Goal: Task Accomplishment & Management: Manage account settings

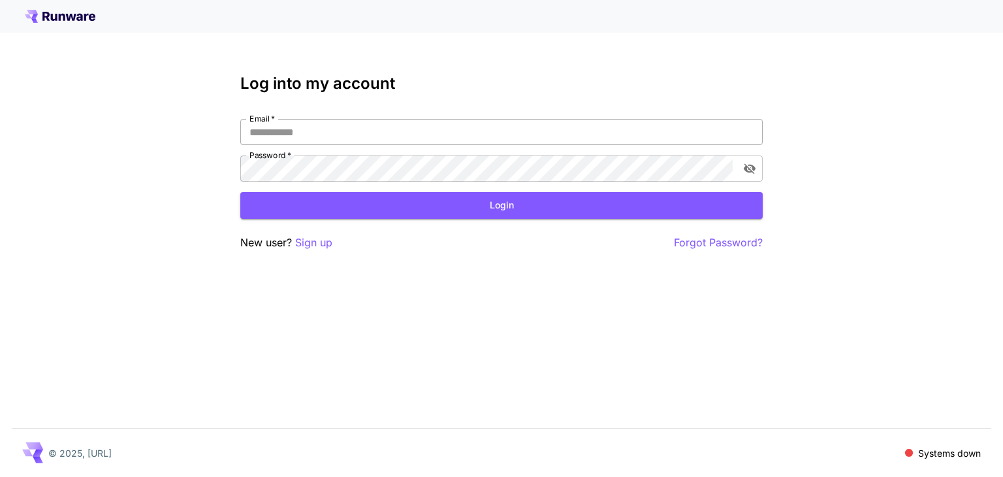
click at [448, 130] on input "Email   *" at bounding box center [501, 132] width 522 height 26
paste input "**********"
type input "**********"
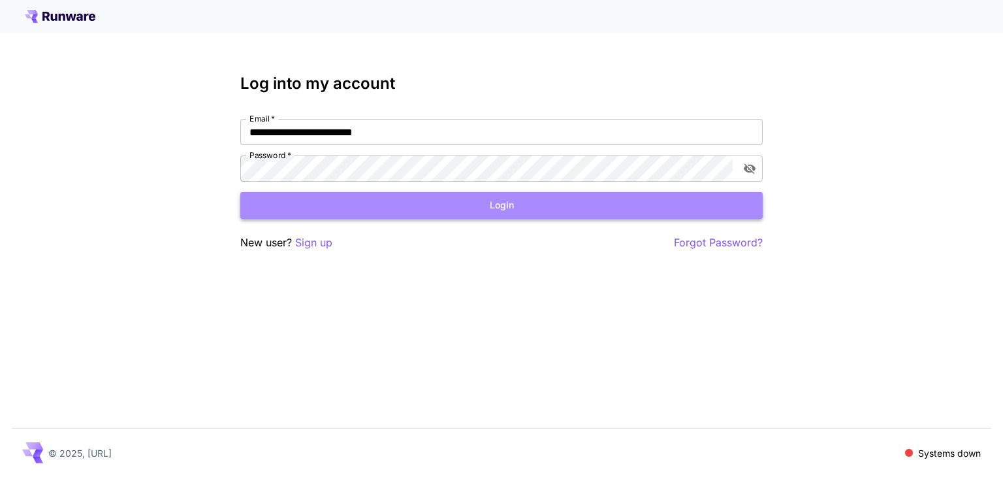
click at [623, 210] on button "Login" at bounding box center [501, 205] width 522 height 27
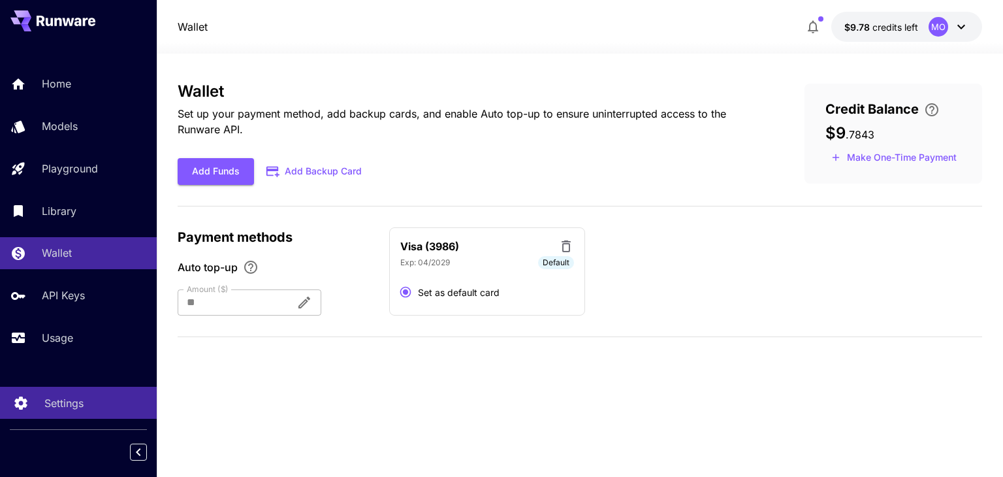
click at [89, 405] on div "Settings" at bounding box center [95, 403] width 102 height 16
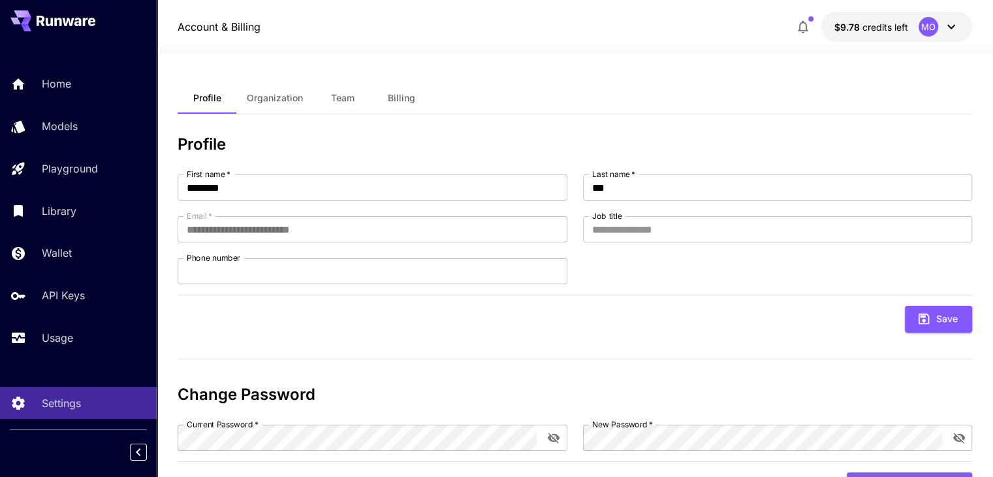
click at [283, 90] on button "Organization" at bounding box center [274, 97] width 77 height 31
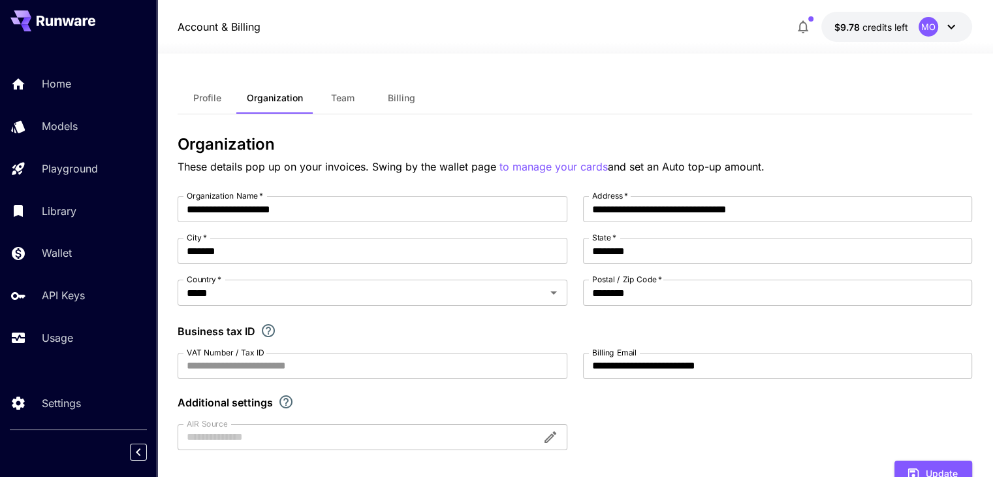
click at [356, 108] on button "Team" at bounding box center [342, 97] width 59 height 31
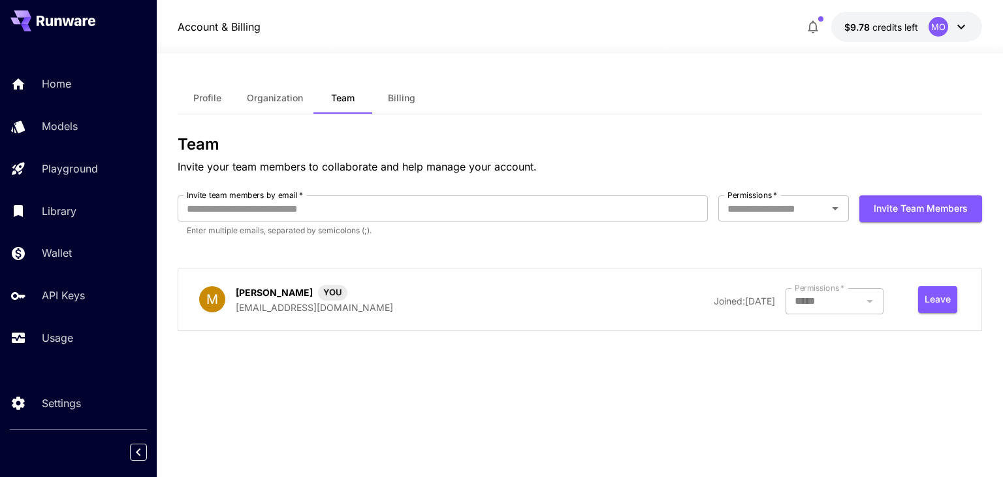
click at [411, 106] on button "Billing" at bounding box center [401, 97] width 59 height 31
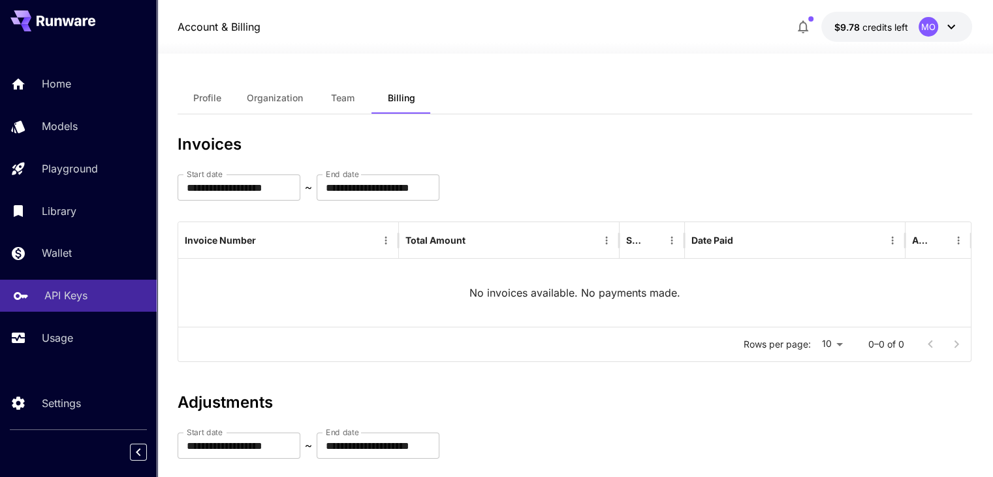
click at [82, 301] on p "API Keys" at bounding box center [65, 295] width 43 height 16
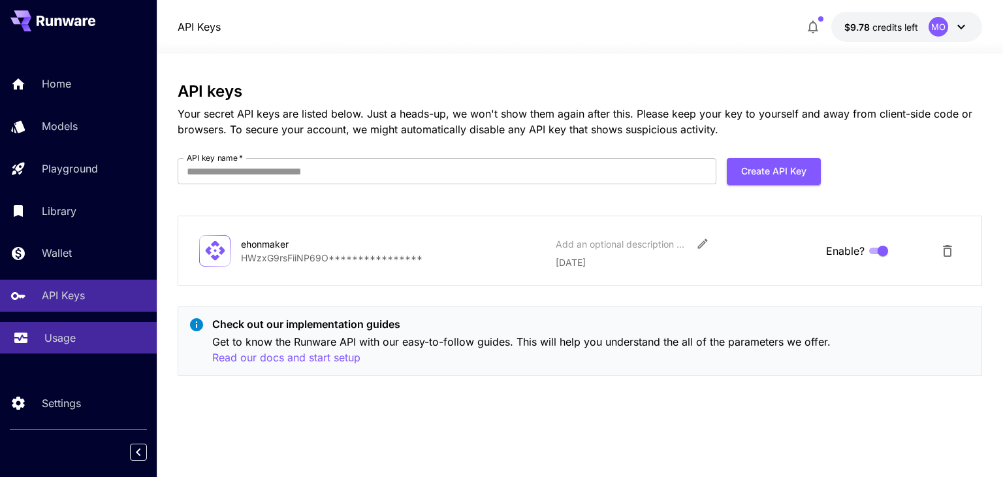
click at [63, 340] on p "Usage" at bounding box center [59, 338] width 31 height 16
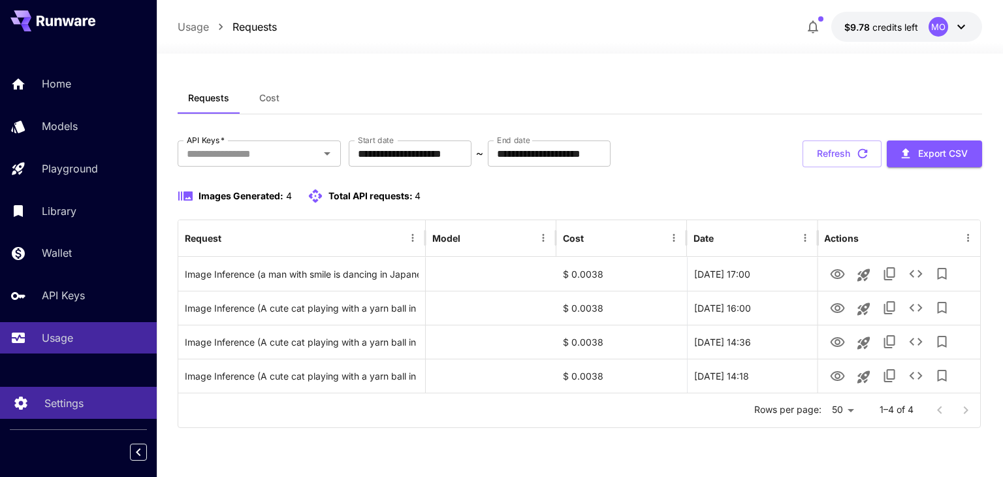
click at [75, 400] on p "Settings" at bounding box center [63, 403] width 39 height 16
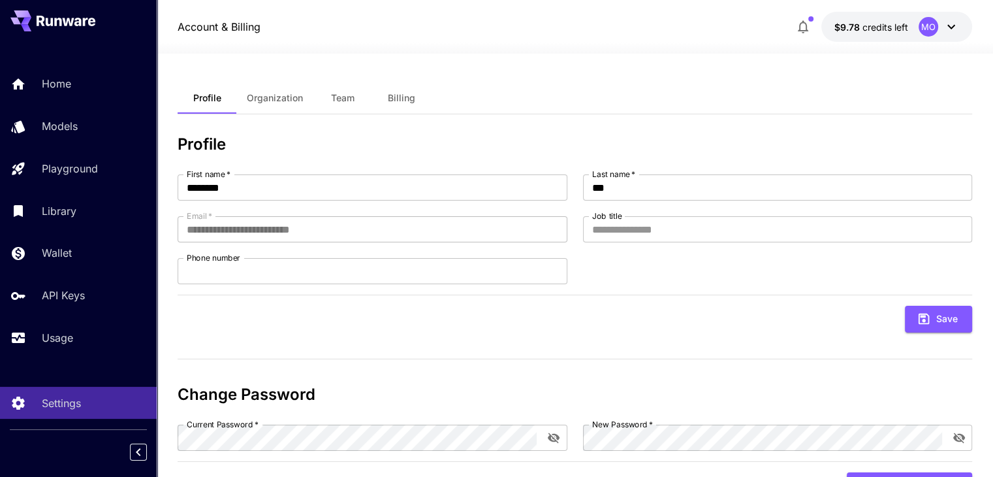
drag, startPoint x: 352, startPoint y: 97, endPoint x: 394, endPoint y: 121, distance: 47.9
click at [352, 97] on span "Team" at bounding box center [342, 98] width 23 height 12
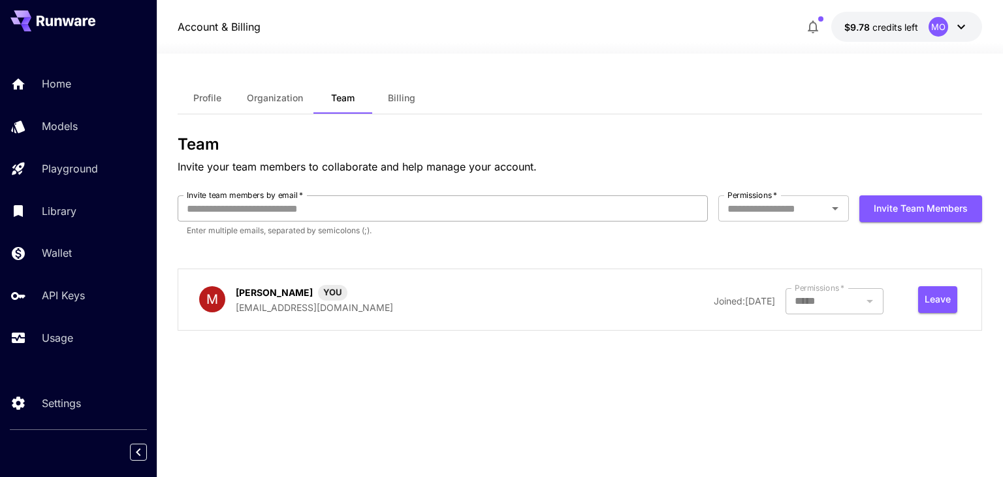
click at [420, 210] on input "Invite team members by email   *" at bounding box center [442, 208] width 529 height 26
type input "**********"
click at [802, 208] on input "Permissions   *" at bounding box center [772, 208] width 101 height 18
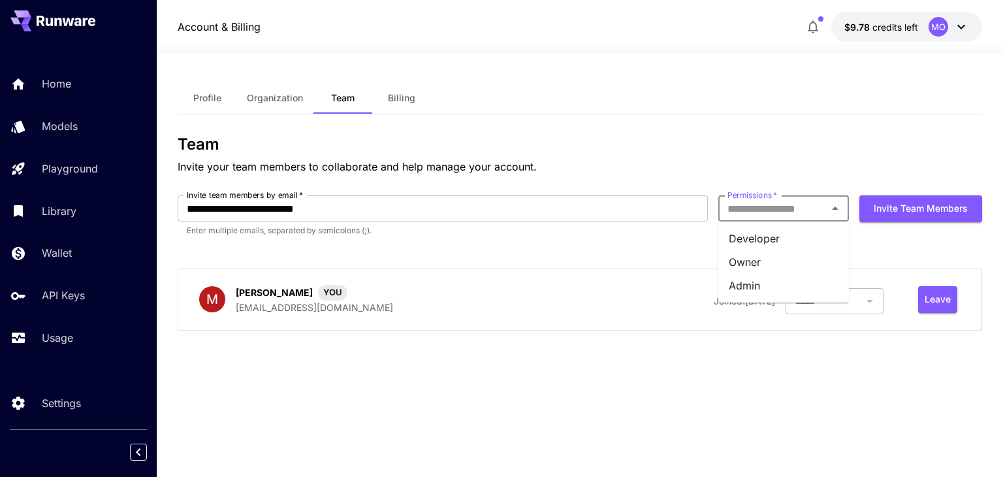
click at [789, 243] on li "Developer" at bounding box center [783, 238] width 131 height 23
click at [906, 210] on button "Invite team members" at bounding box center [920, 208] width 123 height 27
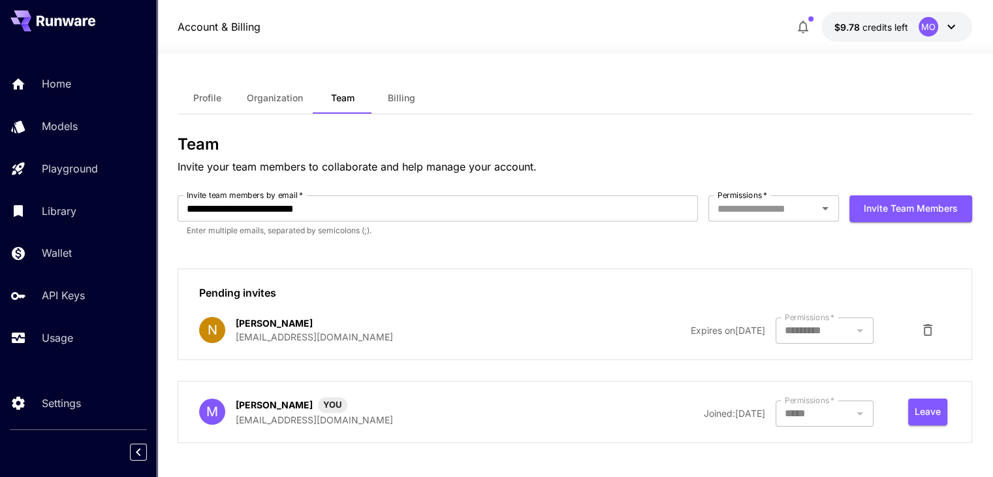
click at [405, 86] on button "Billing" at bounding box center [401, 97] width 59 height 31
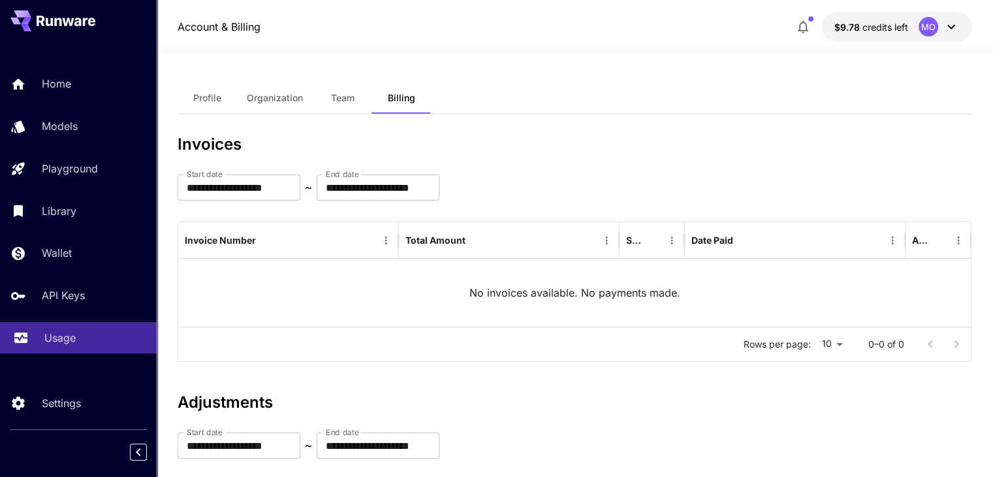
click at [89, 350] on link "Usage" at bounding box center [78, 338] width 157 height 32
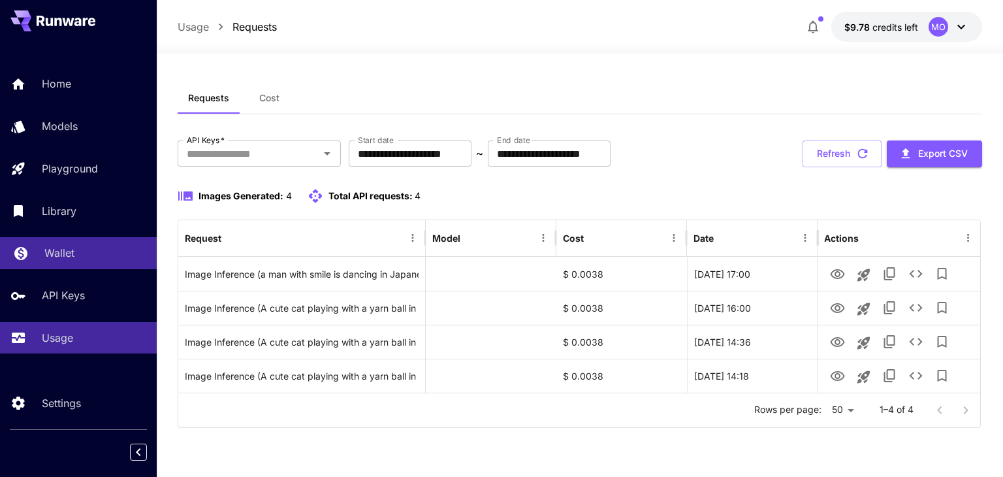
click at [98, 255] on div "Wallet" at bounding box center [95, 253] width 102 height 16
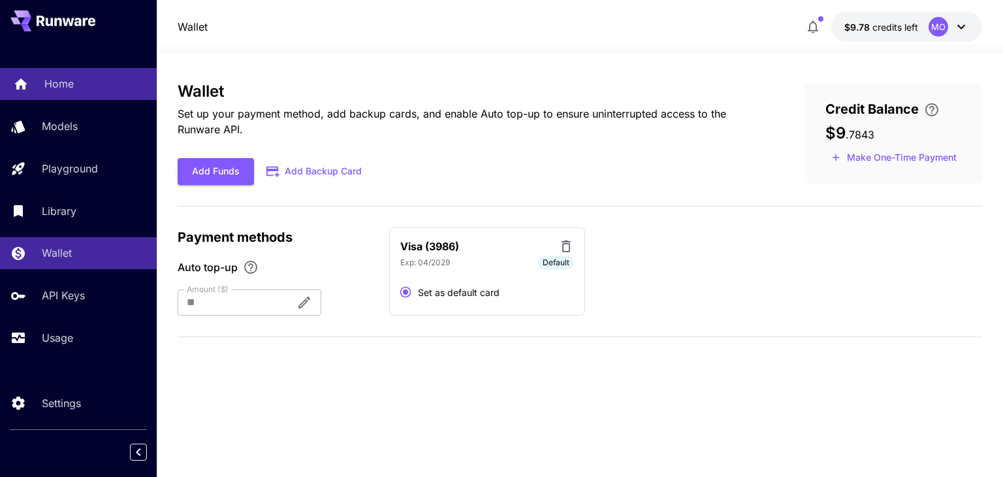
click at [99, 98] on link "Home" at bounding box center [78, 84] width 157 height 32
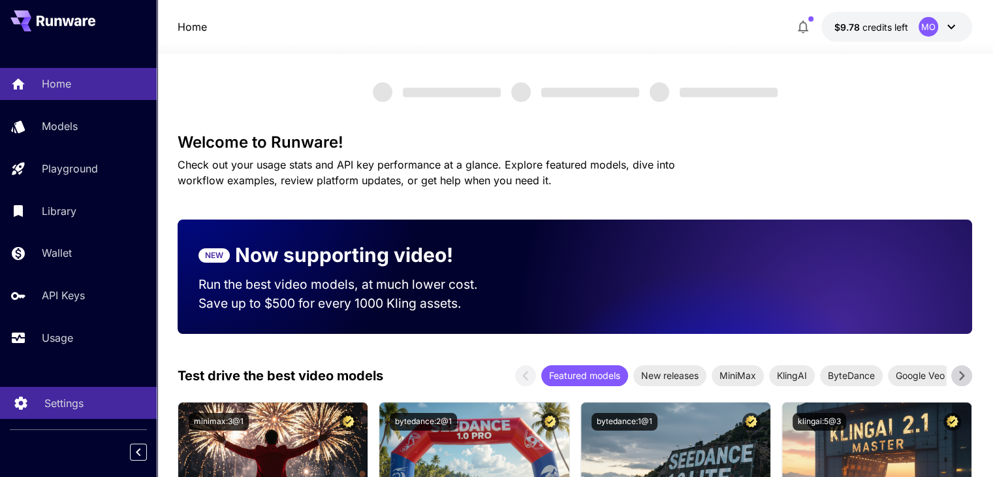
click at [80, 416] on link "Settings" at bounding box center [78, 402] width 157 height 32
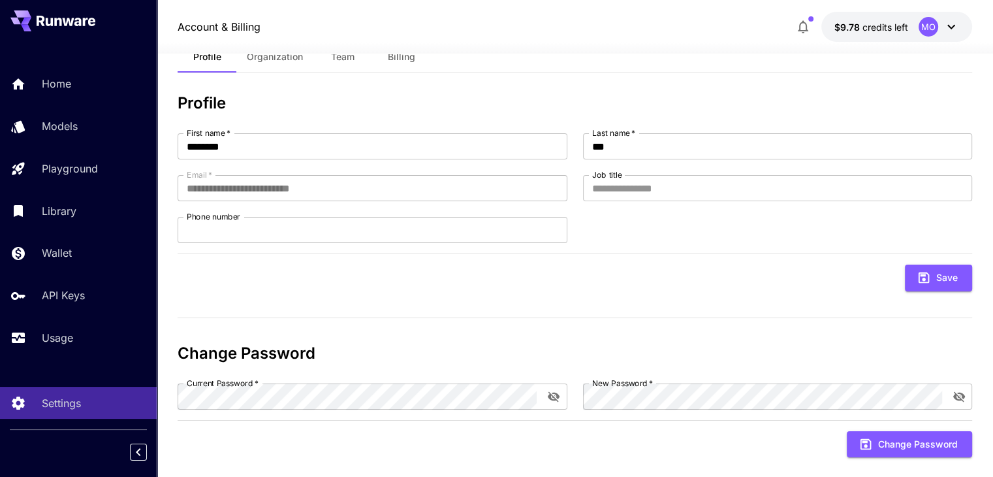
scroll to position [60, 0]
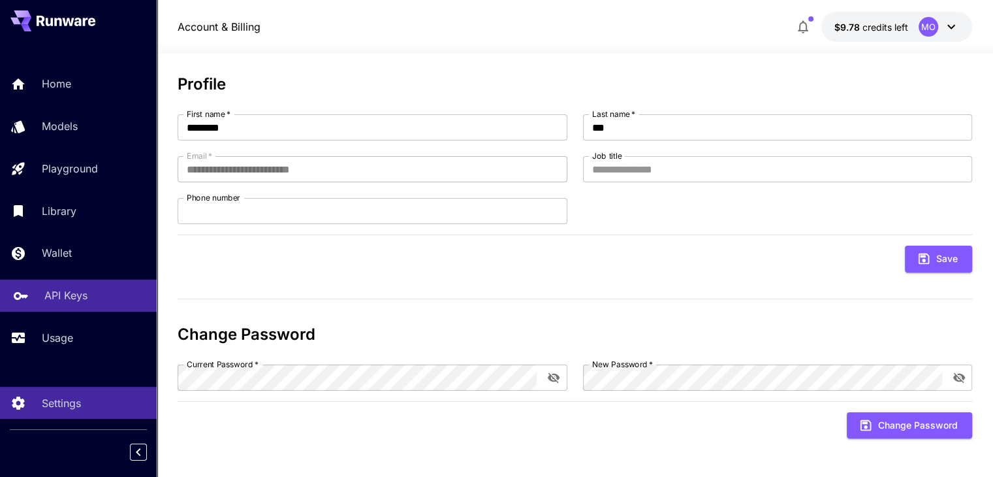
click at [91, 297] on div "API Keys" at bounding box center [95, 295] width 102 height 16
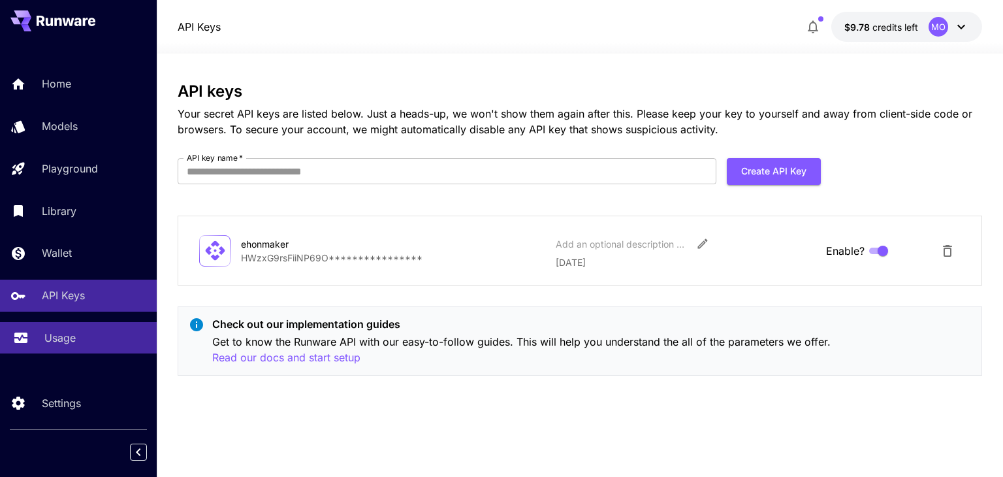
click at [74, 345] on p "Usage" at bounding box center [59, 338] width 31 height 16
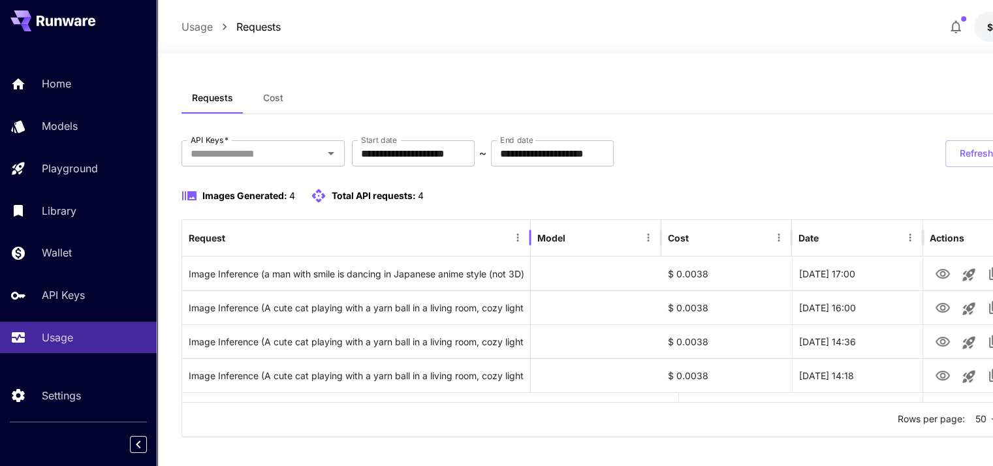
drag, startPoint x: 427, startPoint y: 238, endPoint x: 532, endPoint y: 245, distance: 105.3
click at [532, 245] on div at bounding box center [530, 237] width 7 height 37
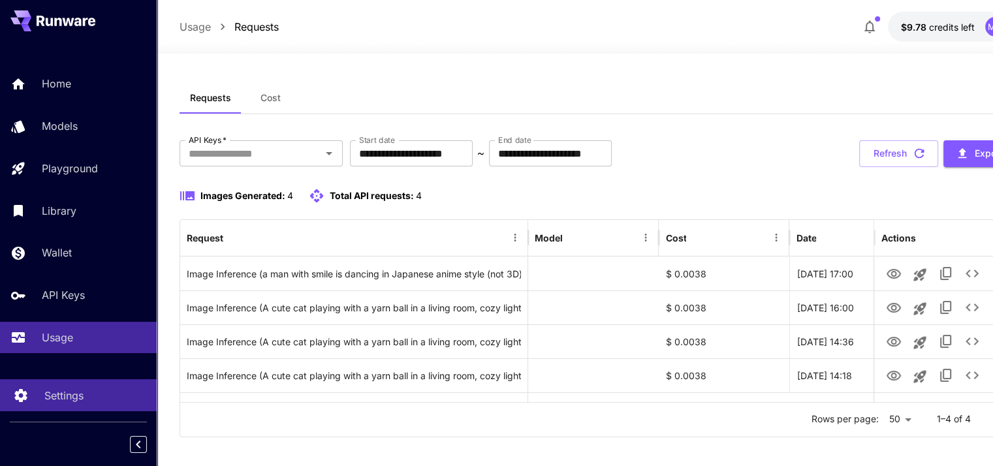
click at [86, 399] on div "Settings" at bounding box center [95, 396] width 102 height 16
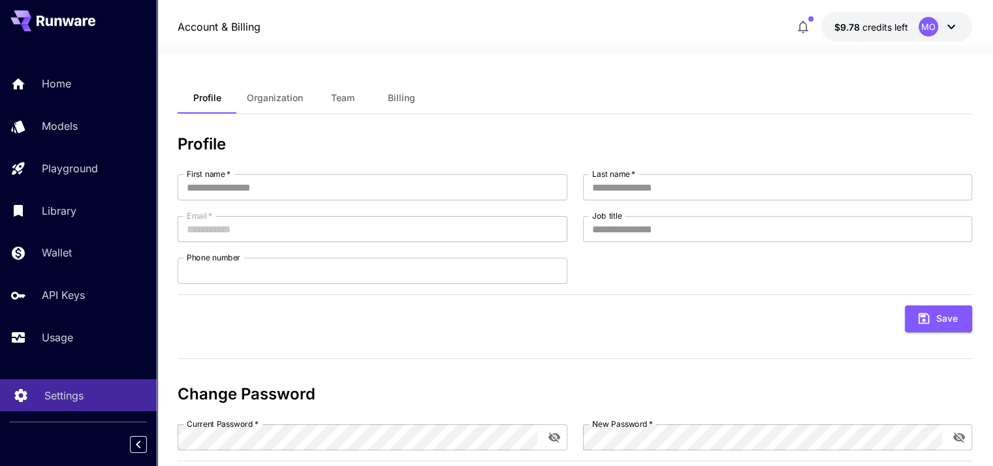
type input "********"
type input "***"
type input "**********"
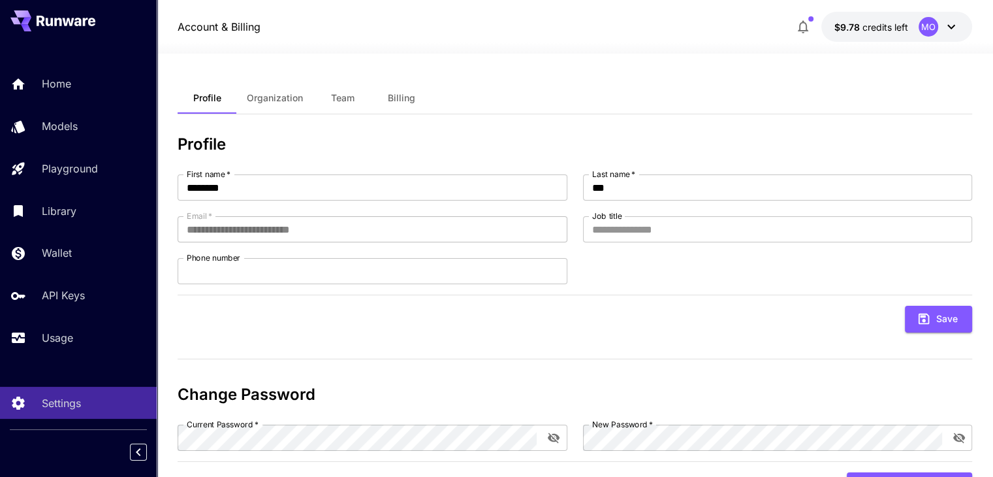
click at [346, 97] on span "Team" at bounding box center [342, 98] width 23 height 12
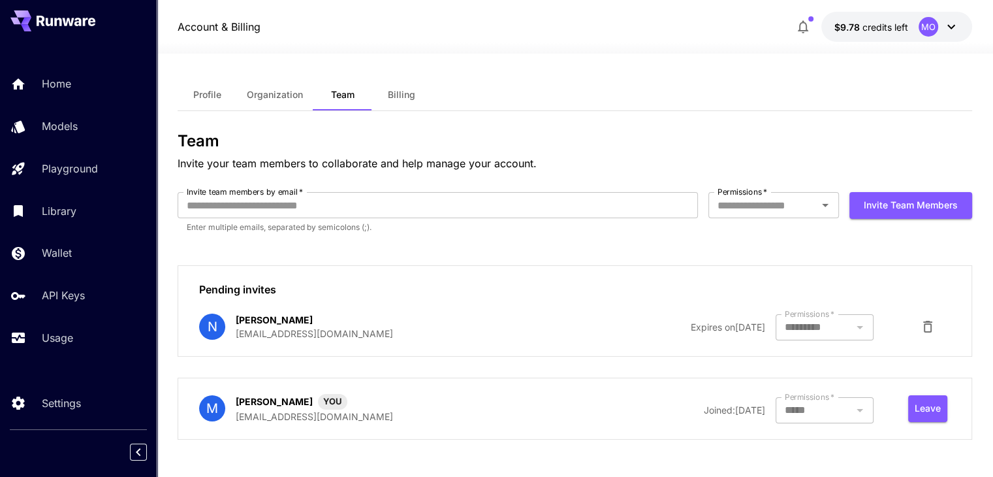
scroll to position [5, 0]
click at [298, 95] on span "Organization" at bounding box center [275, 93] width 56 height 12
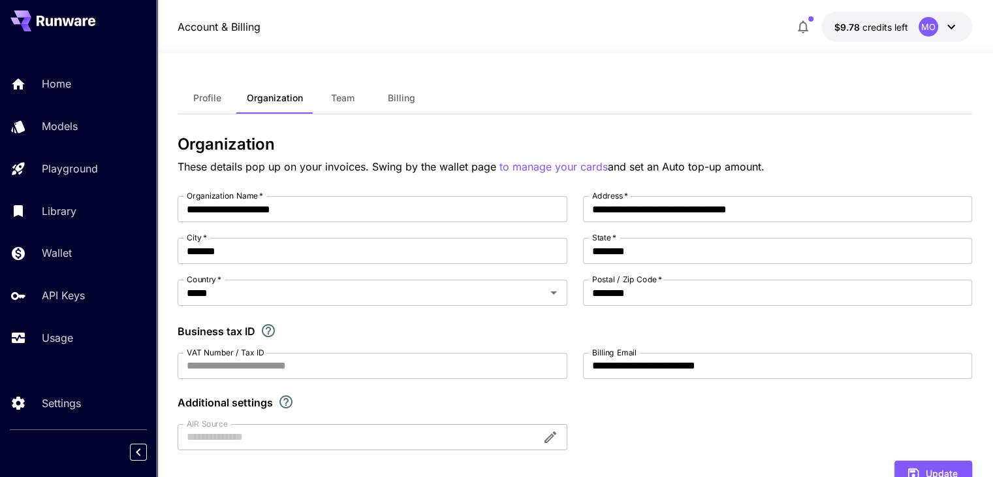
click at [402, 99] on span "Billing" at bounding box center [401, 98] width 27 height 12
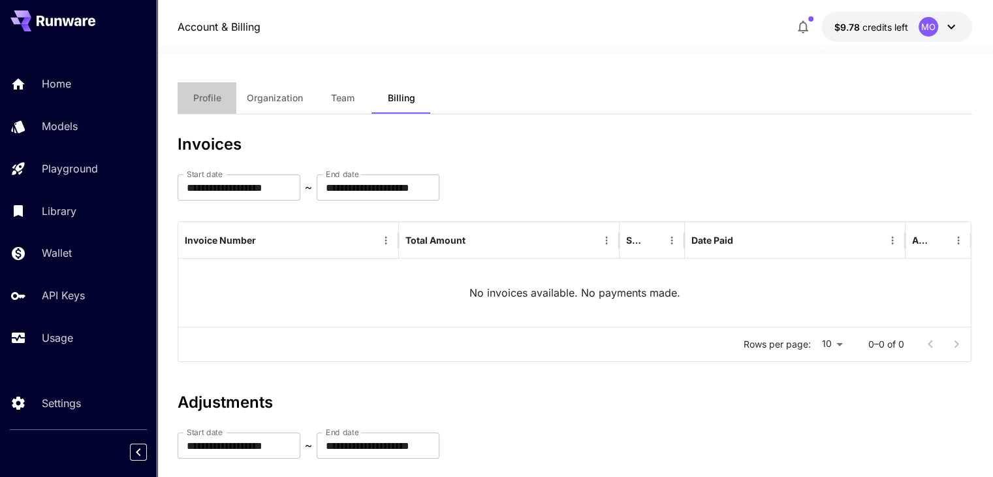
click at [215, 106] on button "Profile" at bounding box center [207, 97] width 59 height 31
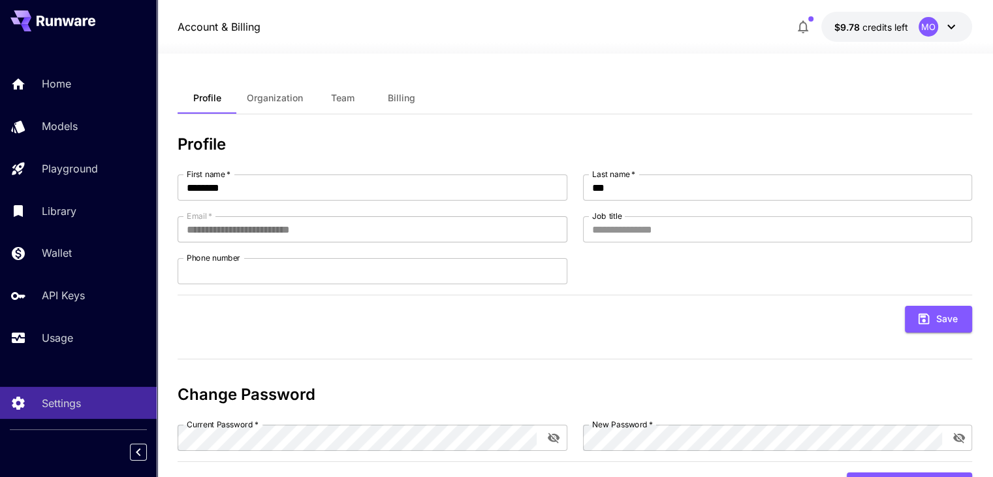
scroll to position [60, 0]
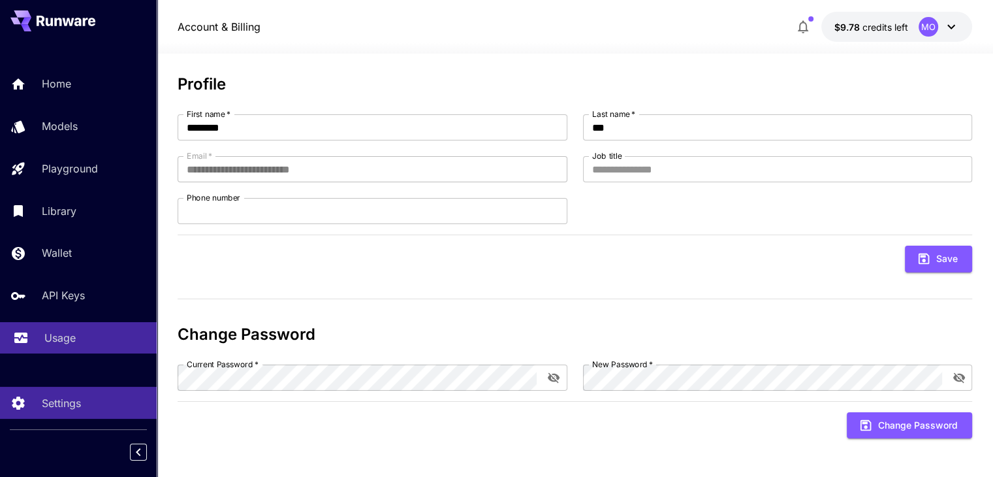
click at [82, 345] on div "Usage" at bounding box center [95, 338] width 102 height 16
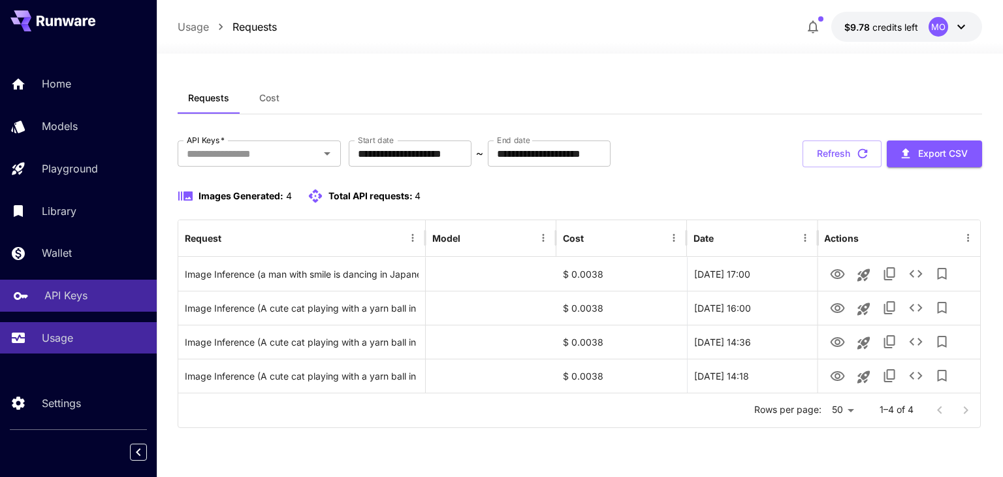
click at [99, 289] on link "API Keys" at bounding box center [78, 295] width 157 height 32
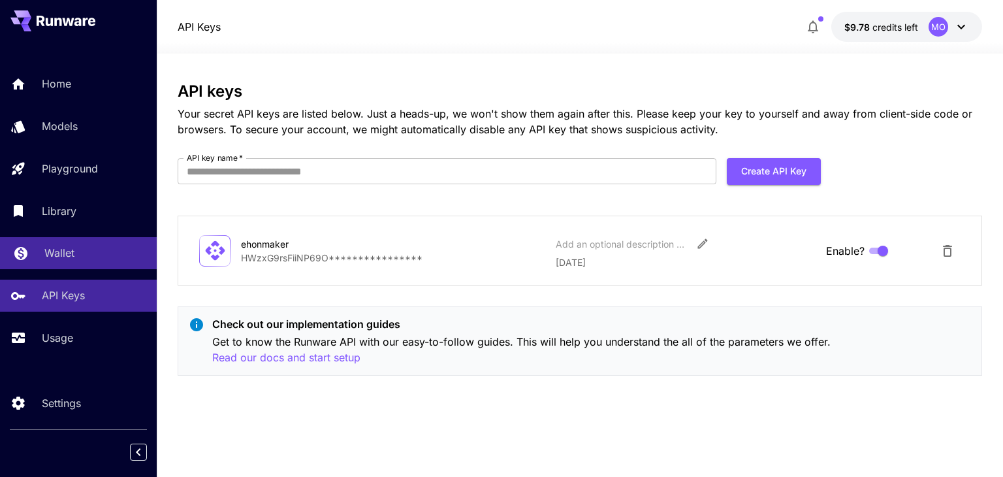
click at [99, 260] on div "Wallet" at bounding box center [95, 253] width 102 height 16
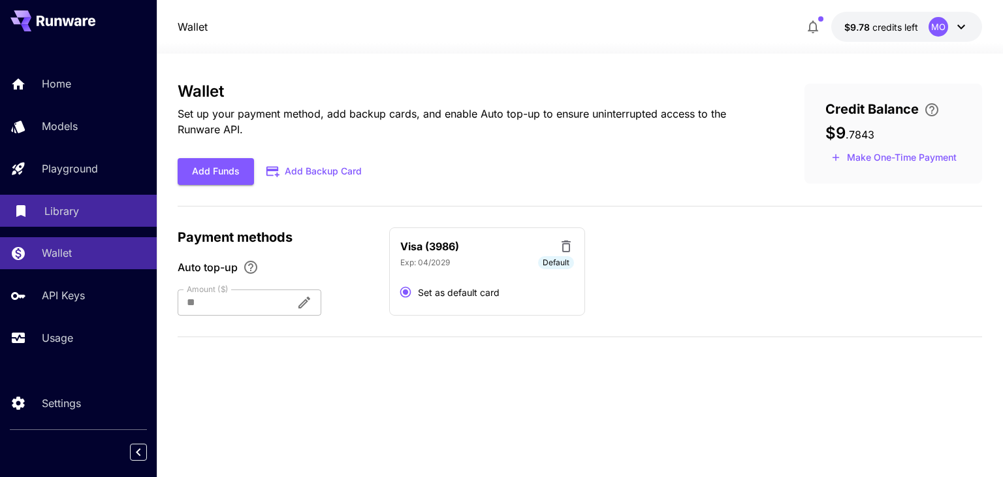
click at [99, 210] on div "Library" at bounding box center [95, 211] width 102 height 16
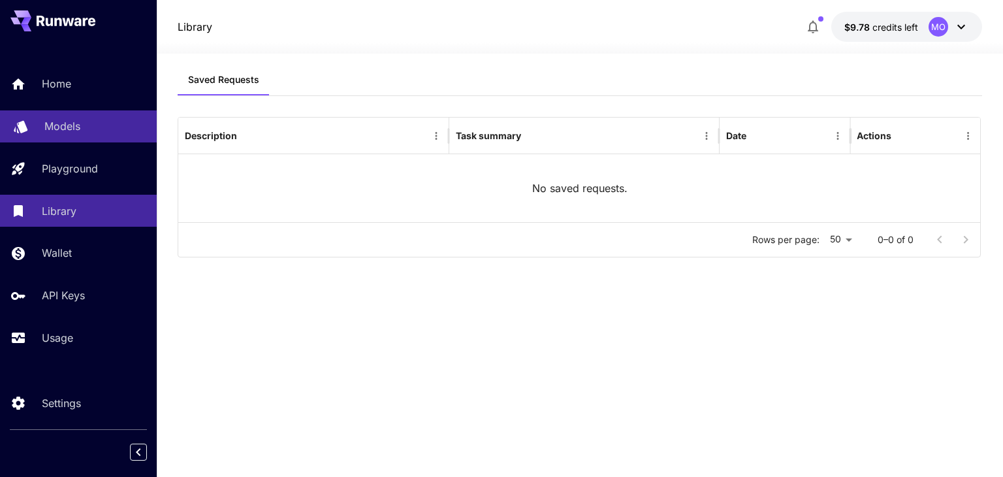
click at [93, 115] on link "Models" at bounding box center [78, 126] width 157 height 32
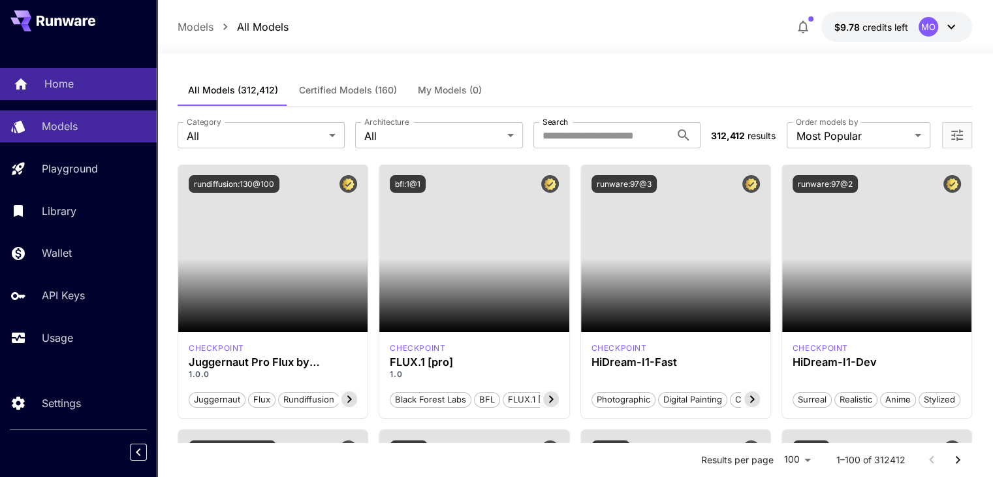
click at [90, 90] on div "Home" at bounding box center [95, 84] width 102 height 16
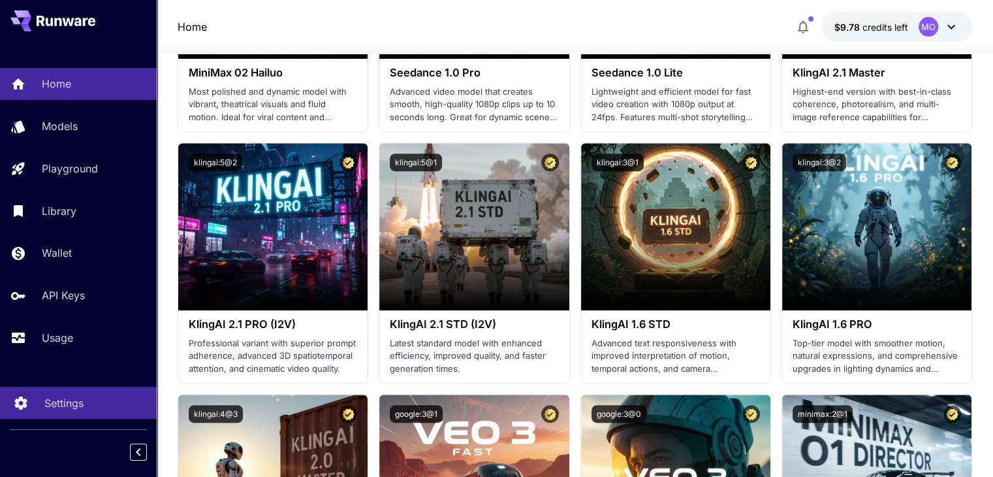
scroll to position [196, 0]
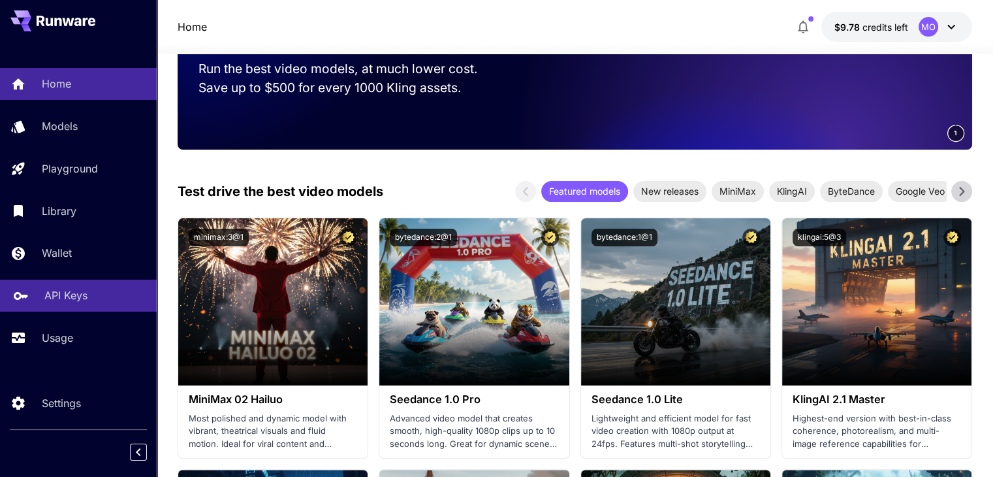
click at [99, 306] on link "API Keys" at bounding box center [78, 295] width 157 height 32
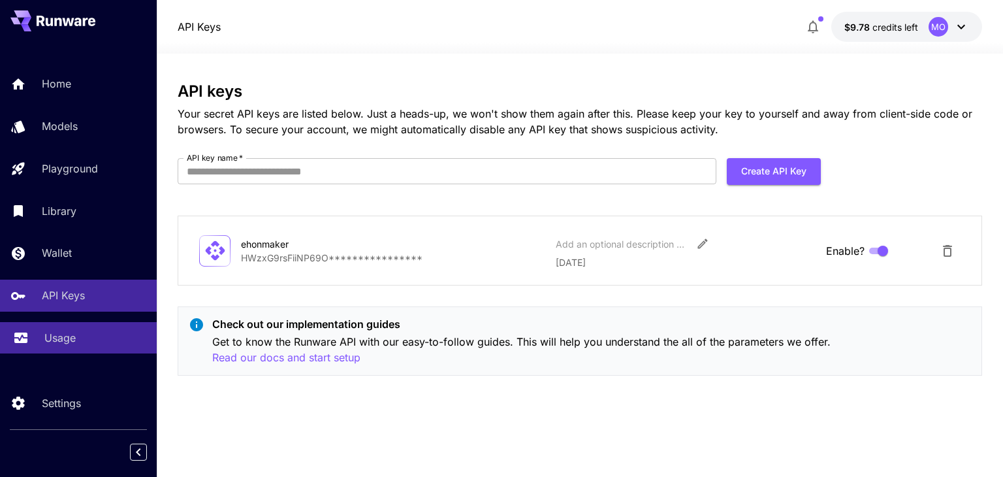
click at [97, 341] on div "Usage" at bounding box center [95, 338] width 102 height 16
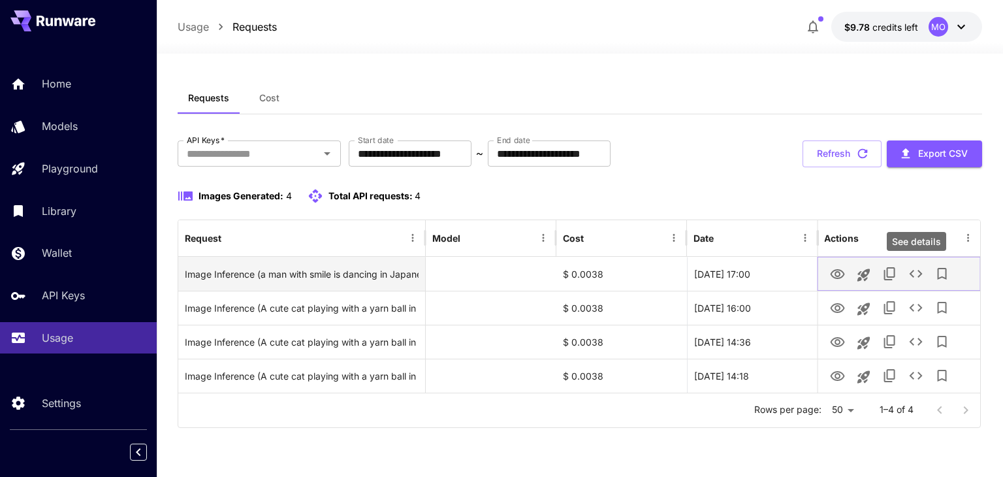
click at [913, 275] on icon "See details" at bounding box center [915, 274] width 16 height 16
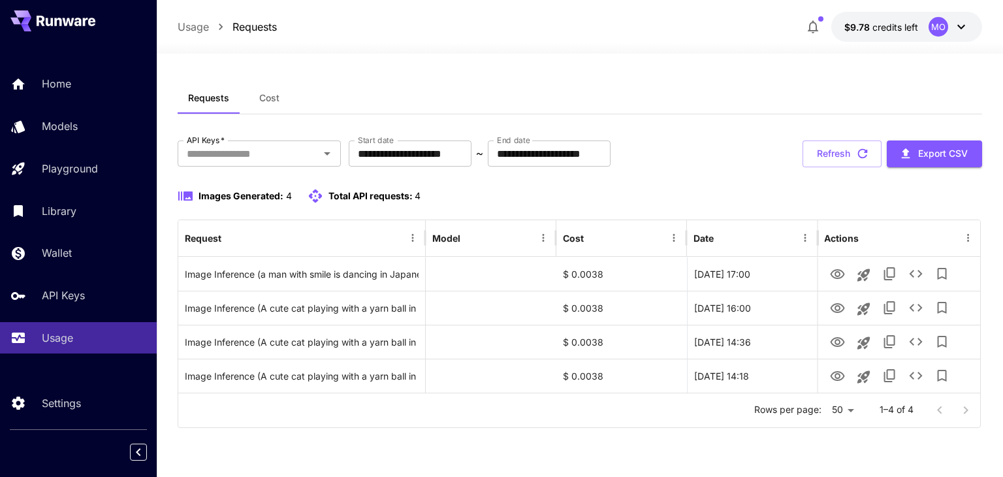
click at [259, 101] on span "Cost" at bounding box center [269, 98] width 20 height 12
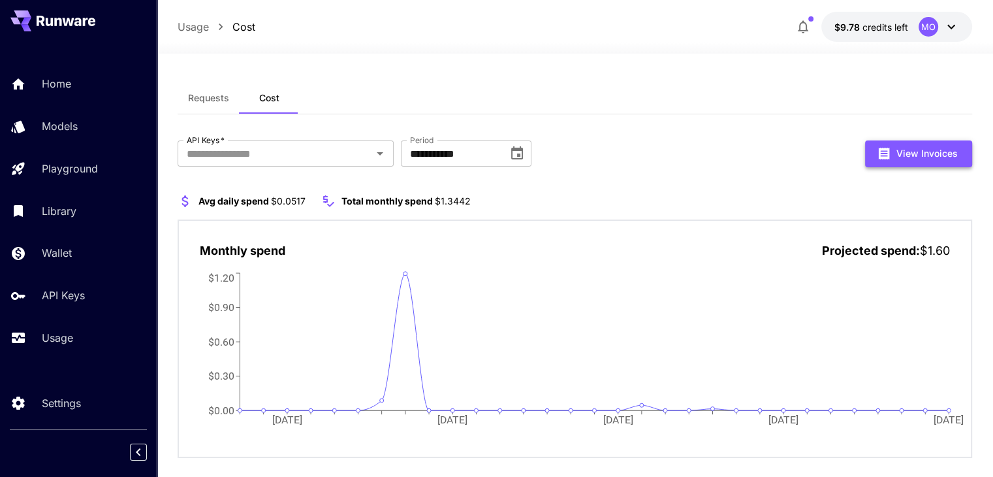
click at [915, 163] on button "View Invoices" at bounding box center [918, 153] width 107 height 27
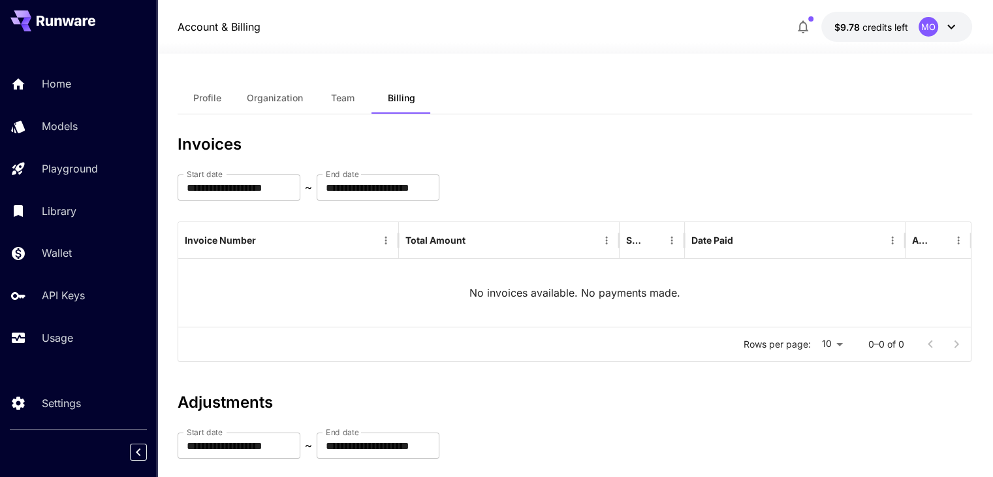
drag, startPoint x: 201, startPoint y: 92, endPoint x: 221, endPoint y: 106, distance: 24.3
click at [202, 93] on span "Profile" at bounding box center [207, 98] width 28 height 12
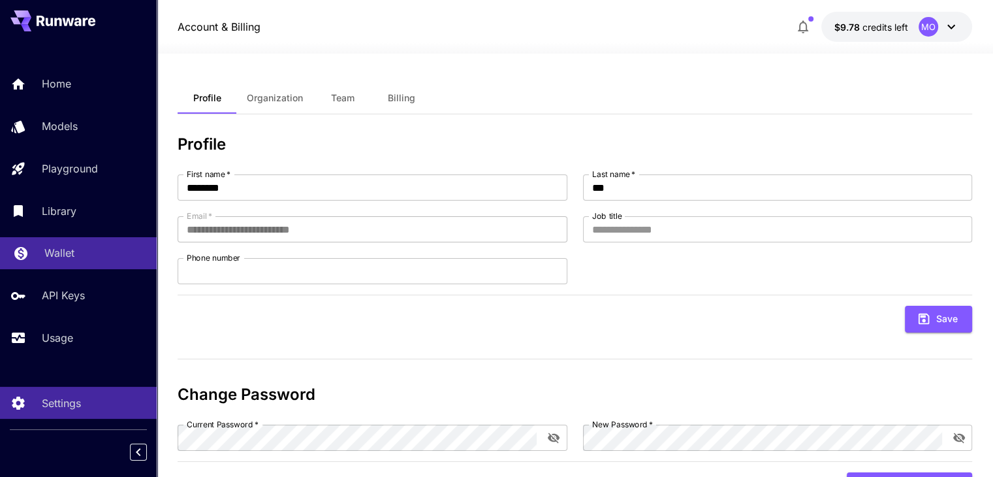
click at [94, 243] on link "Wallet" at bounding box center [78, 253] width 157 height 32
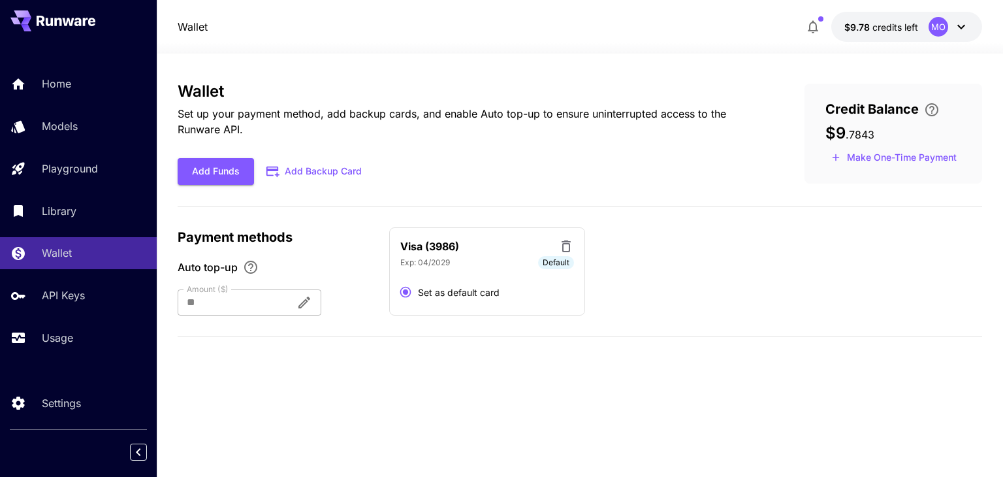
click at [222, 302] on div at bounding box center [232, 302] width 108 height 26
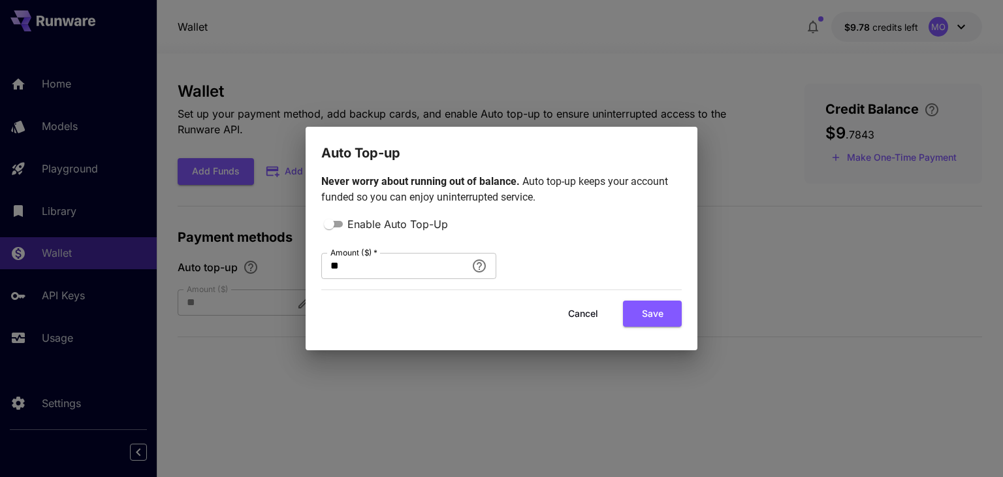
click at [587, 308] on button "Cancel" at bounding box center [583, 313] width 59 height 27
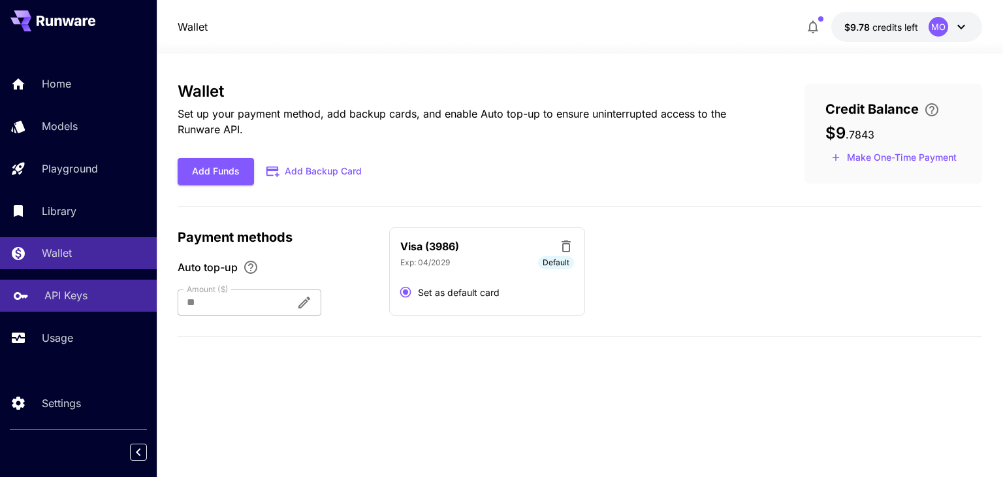
click at [100, 303] on div "API Keys" at bounding box center [95, 295] width 102 height 16
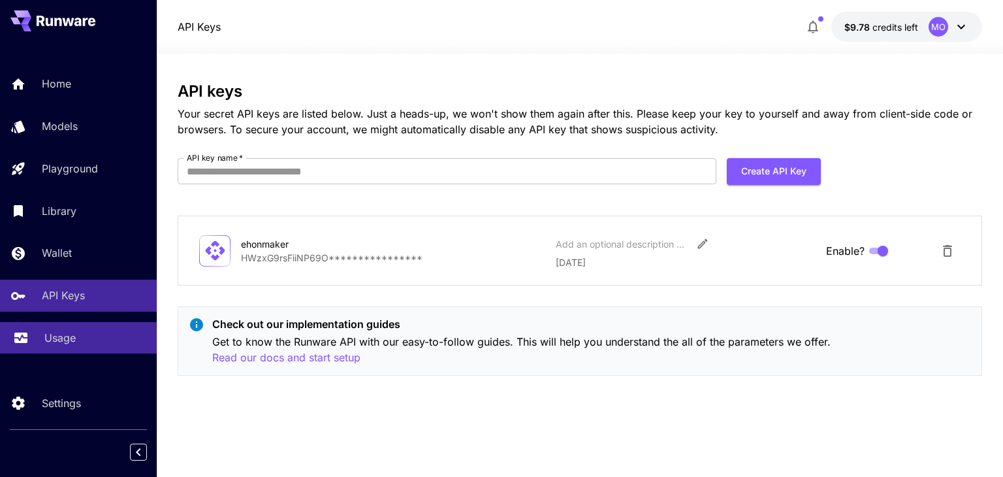
click at [112, 353] on link "Usage" at bounding box center [78, 338] width 157 height 32
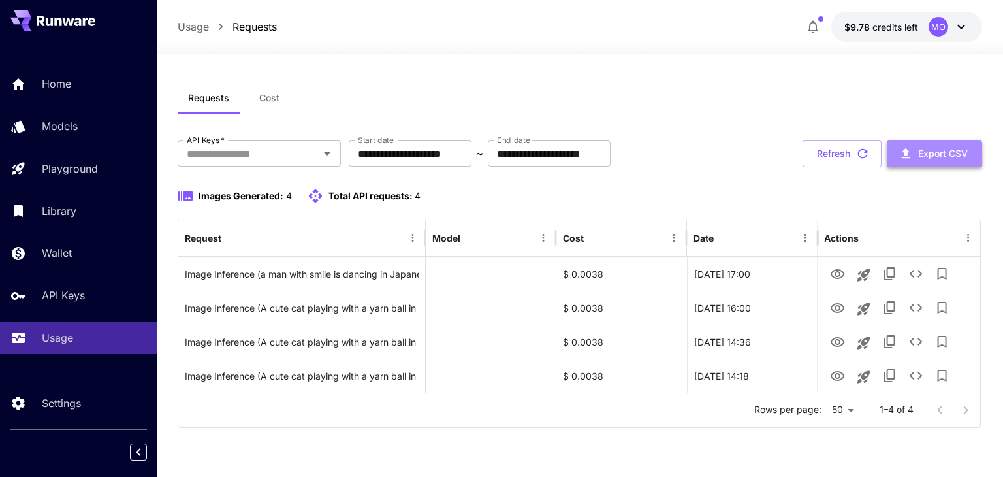
click at [935, 152] on button "Export CSV" at bounding box center [933, 153] width 95 height 27
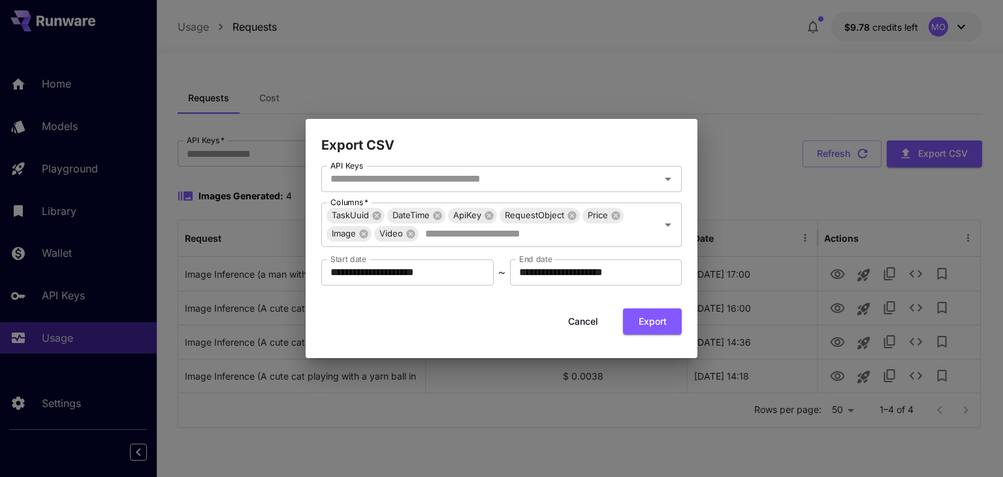
click at [583, 319] on button "Cancel" at bounding box center [583, 321] width 59 height 27
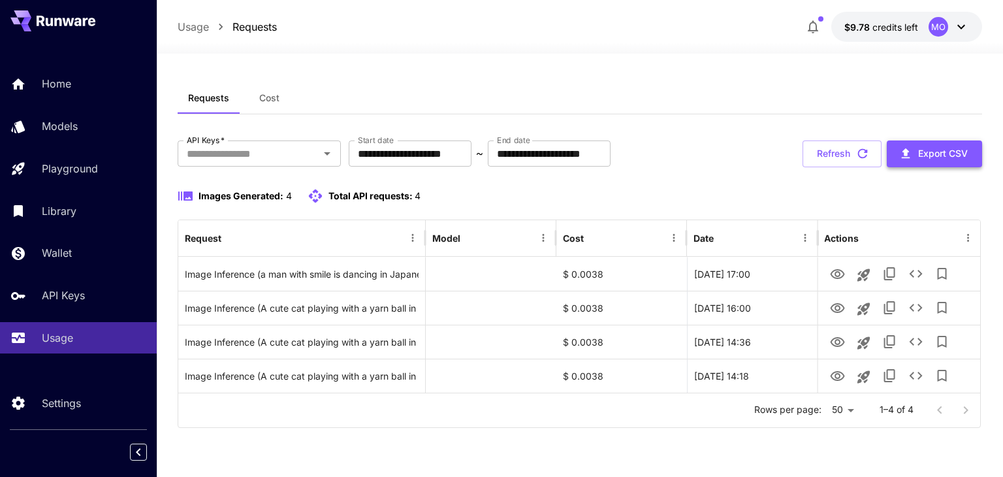
click at [946, 151] on button "Export CSV" at bounding box center [933, 153] width 95 height 27
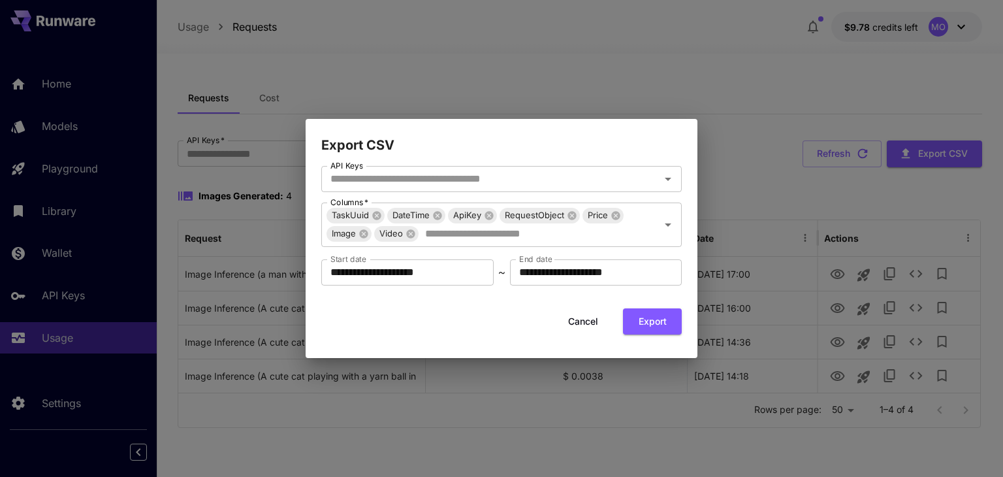
click at [664, 321] on button "Export" at bounding box center [652, 321] width 59 height 27
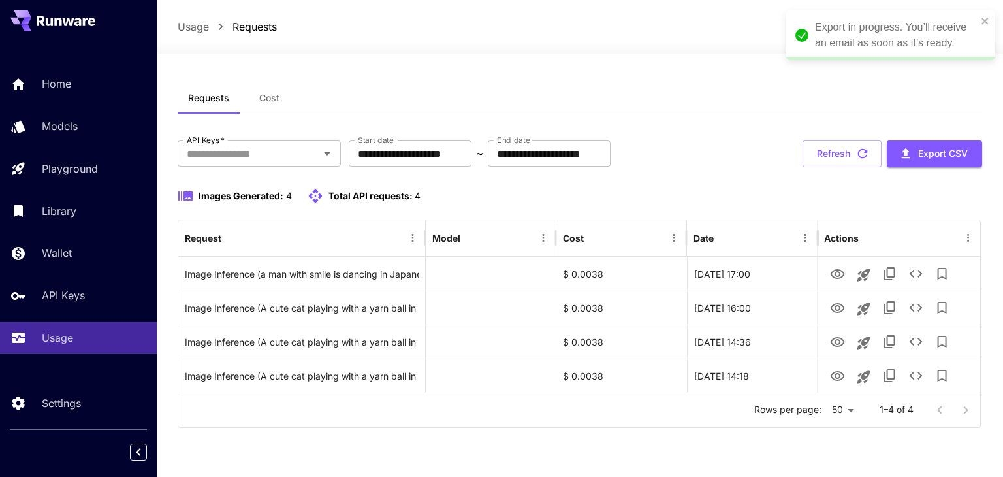
click at [920, 25] on div "Export in progress. You’ll receive an email as soon as it’s ready." at bounding box center [896, 35] width 162 height 31
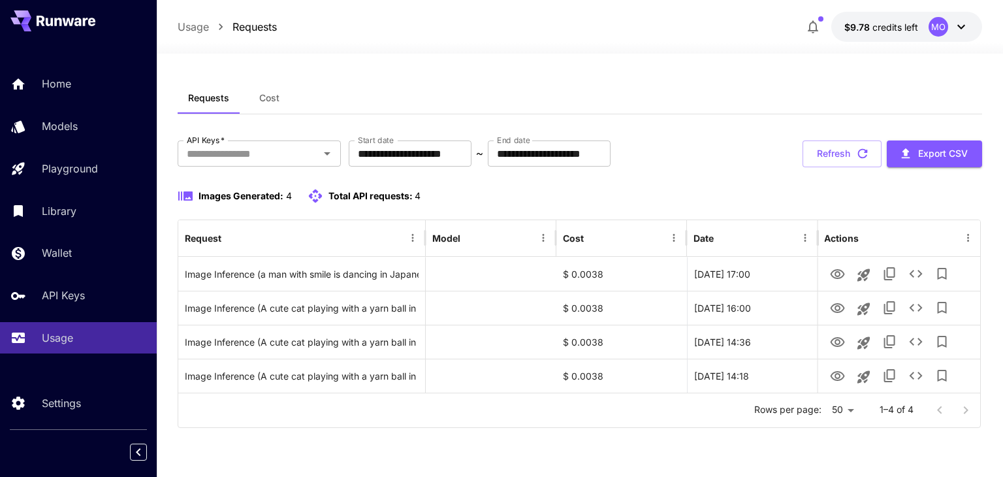
click at [958, 27] on icon at bounding box center [961, 27] width 8 height 5
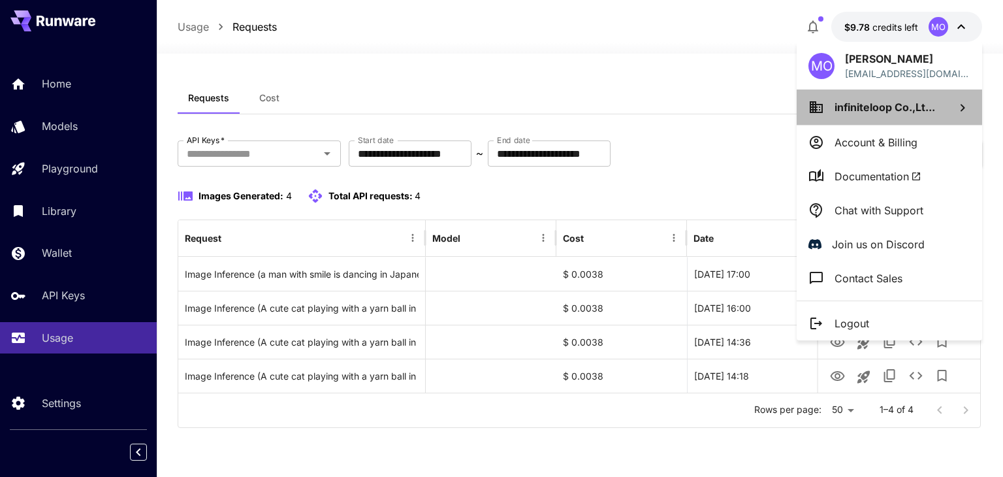
click at [954, 106] on li "infiniteloop Co.,Lt..." at bounding box center [888, 106] width 185 height 35
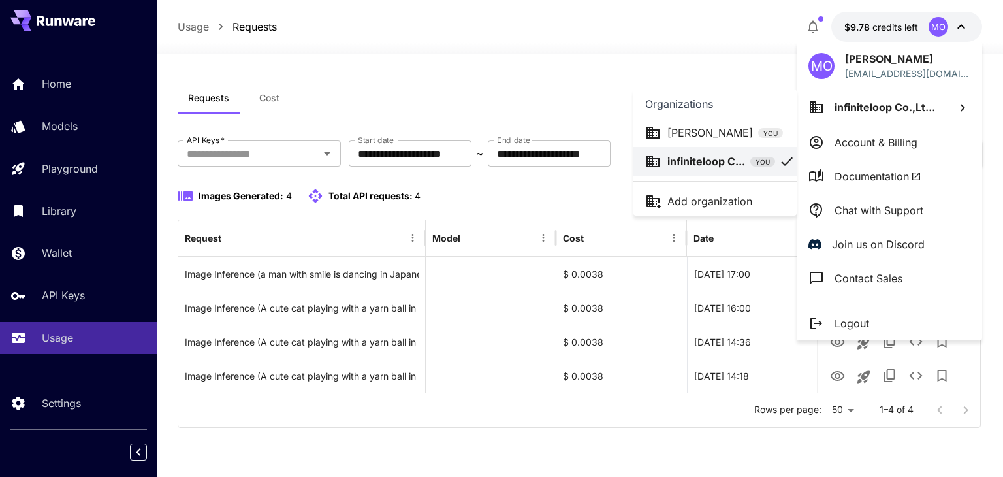
click at [700, 126] on p "[PERSON_NAME]" at bounding box center [710, 133] width 86 height 16
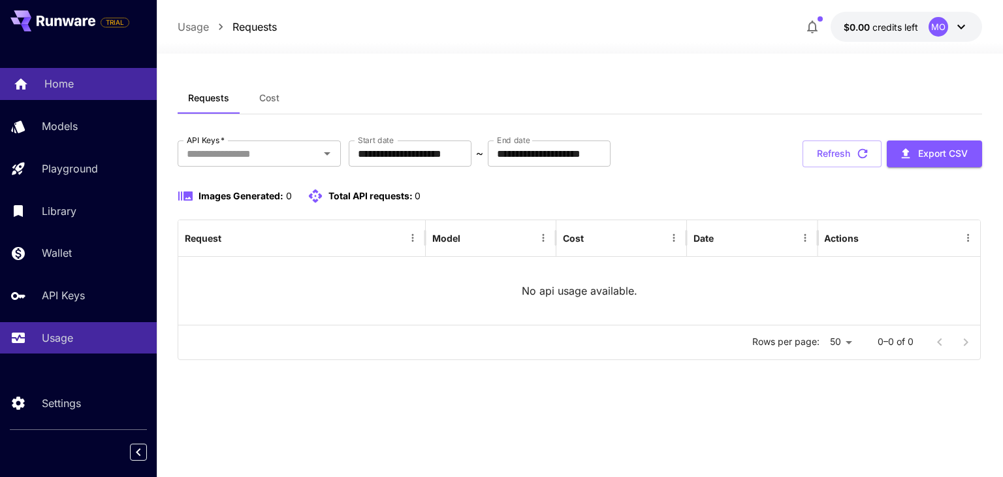
click at [97, 84] on div "Home" at bounding box center [95, 84] width 102 height 16
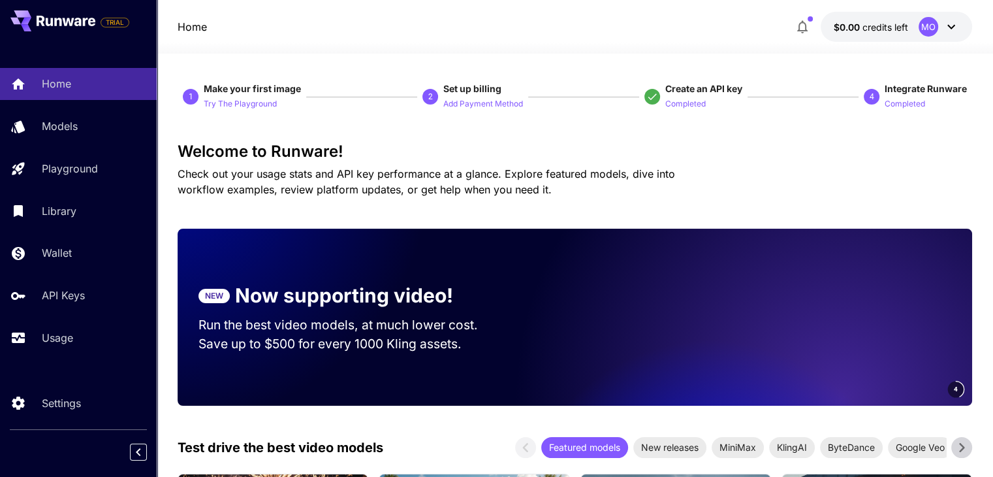
click at [946, 29] on icon at bounding box center [951, 27] width 16 height 16
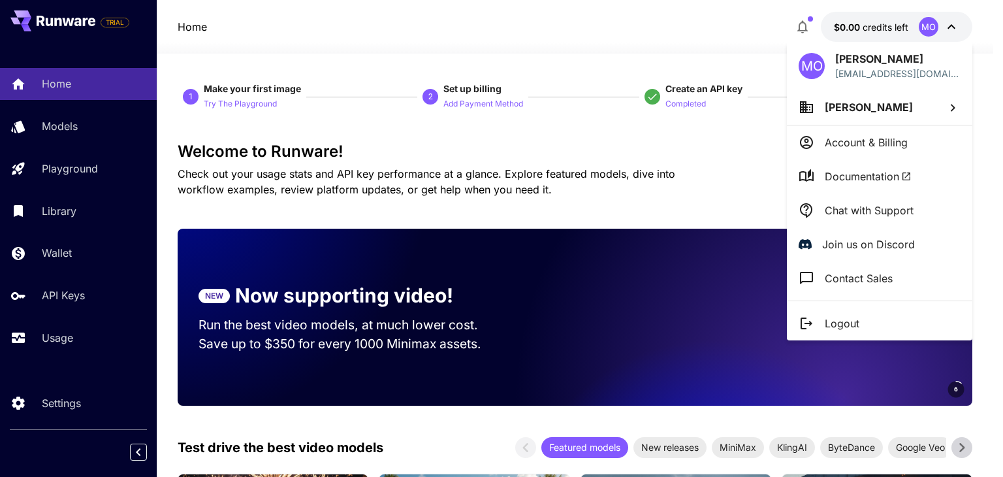
click at [91, 386] on div at bounding box center [501, 238] width 1003 height 477
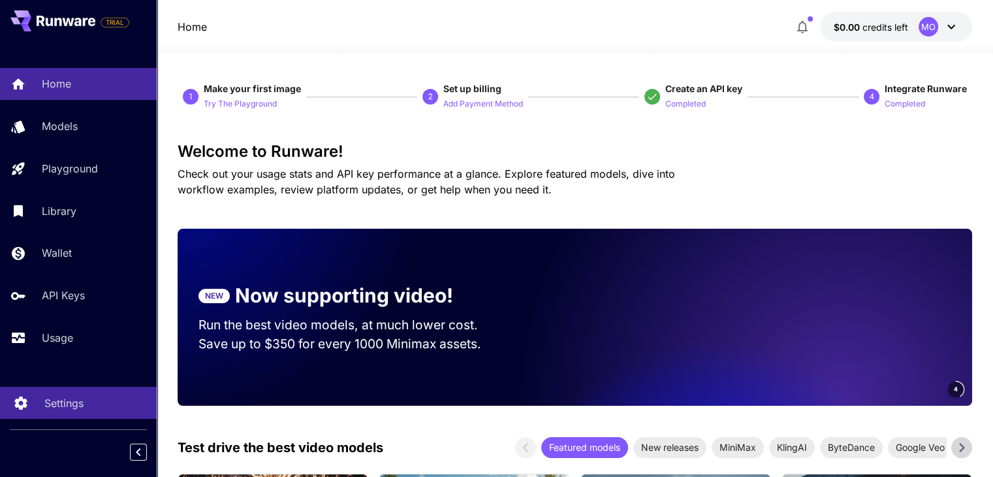
click at [72, 405] on p "Settings" at bounding box center [63, 403] width 39 height 16
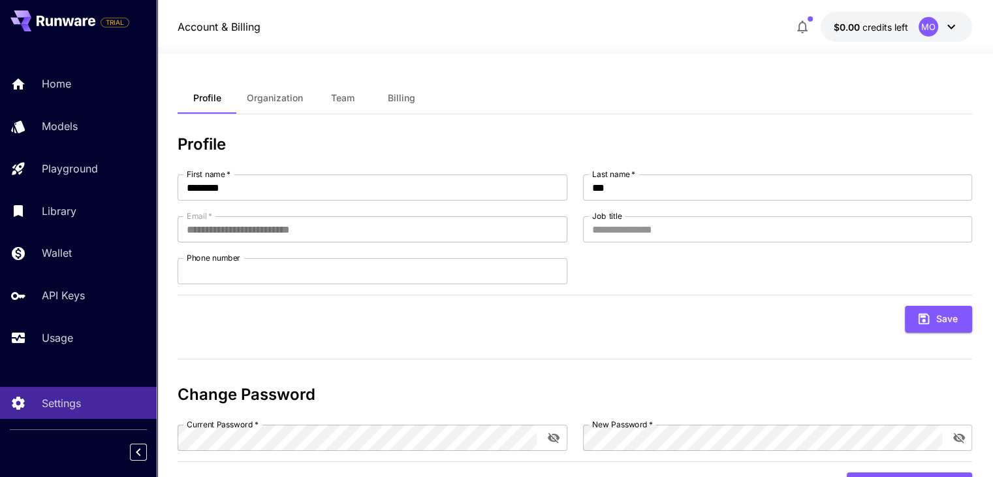
click at [352, 97] on span "Team" at bounding box center [342, 98] width 23 height 12
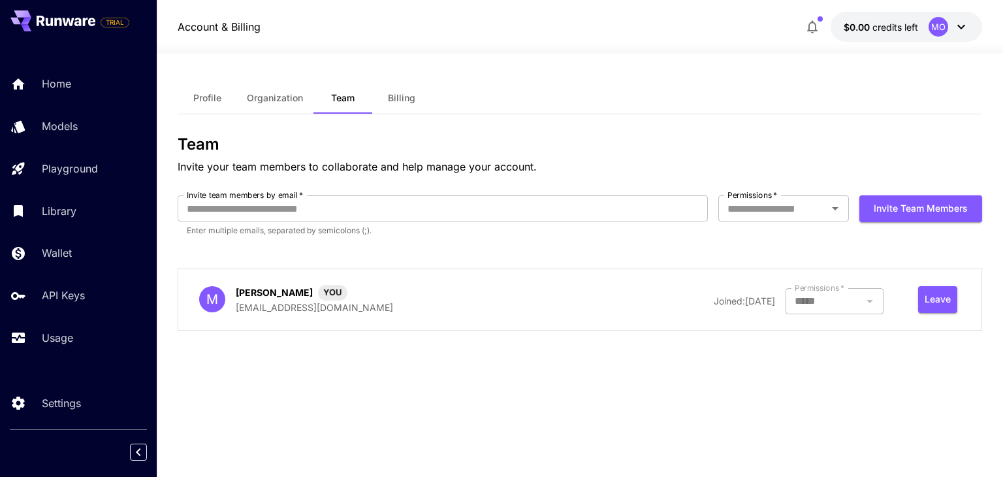
click at [924, 32] on button "$0.00 credits left MO" at bounding box center [905, 27] width 151 height 30
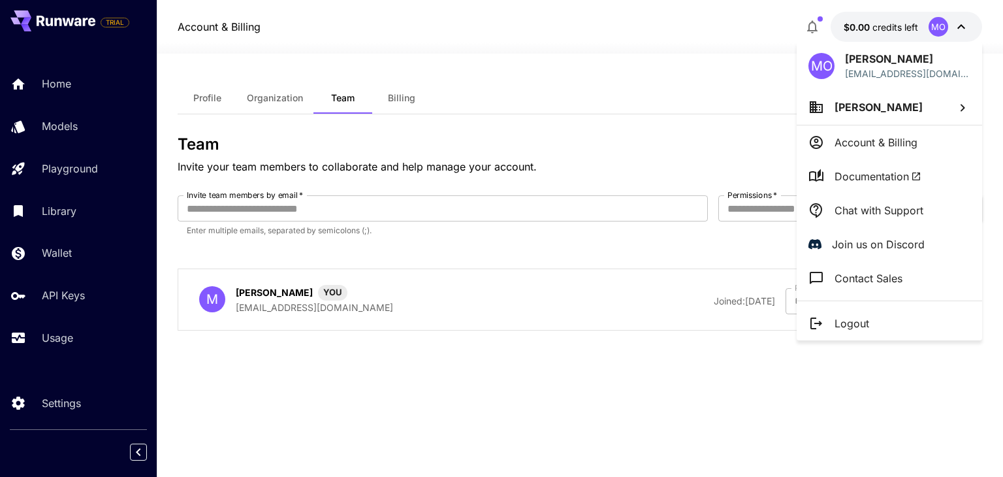
click at [910, 111] on li "[PERSON_NAME]" at bounding box center [888, 106] width 185 height 35
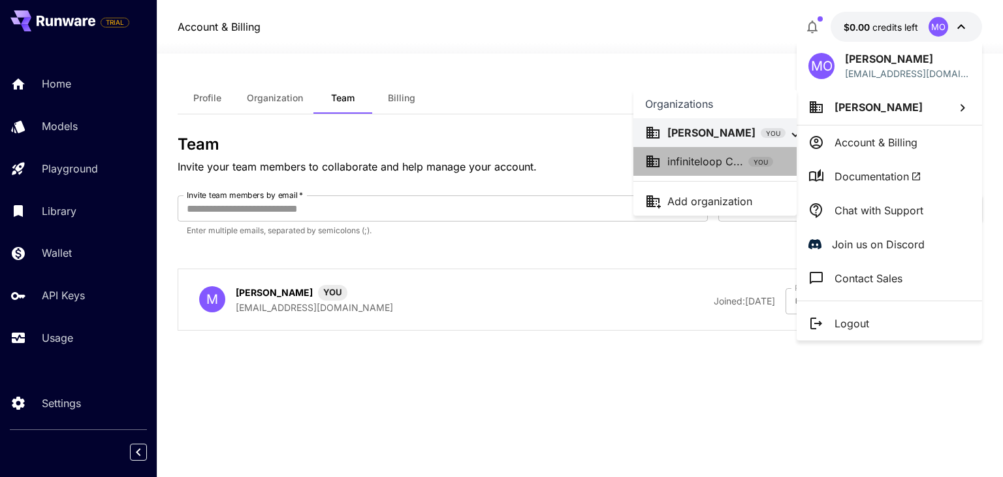
click at [725, 168] on p "infiniteloop C..." at bounding box center [705, 161] width 76 height 16
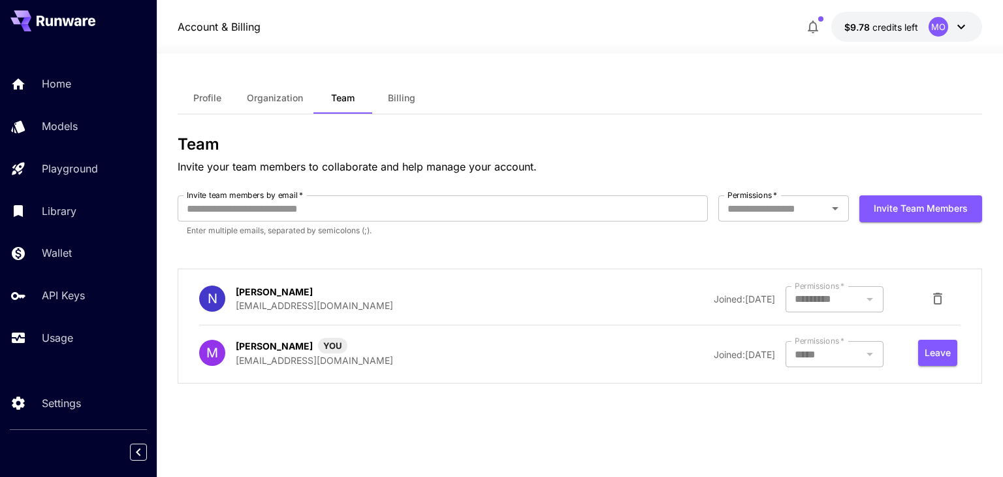
click at [950, 25] on div "MO" at bounding box center [948, 27] width 40 height 20
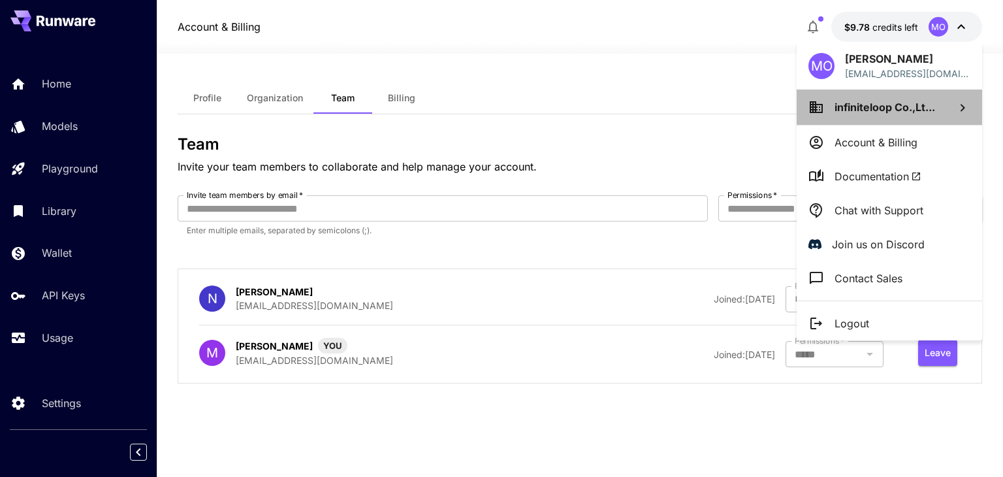
click at [899, 106] on span "infiniteloop Co.,Lt..." at bounding box center [884, 107] width 101 height 13
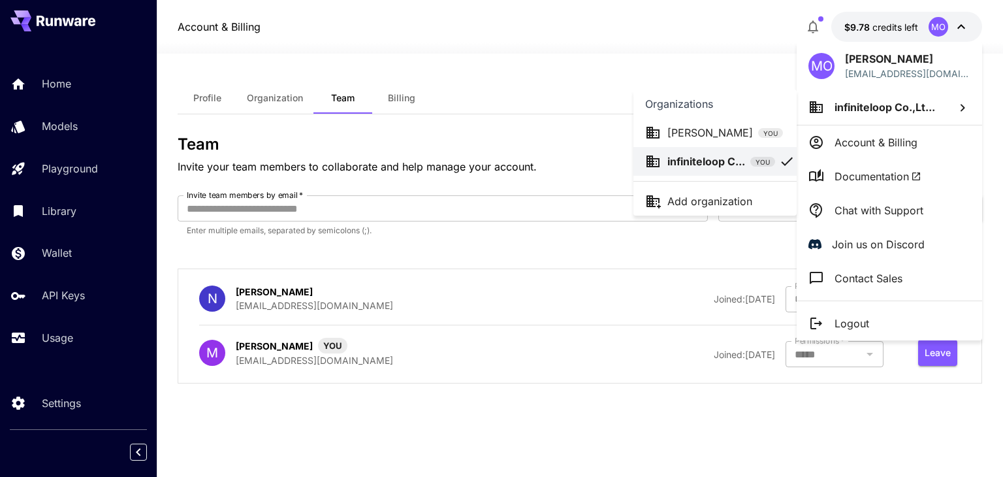
click at [746, 198] on p "Add organization" at bounding box center [709, 201] width 85 height 16
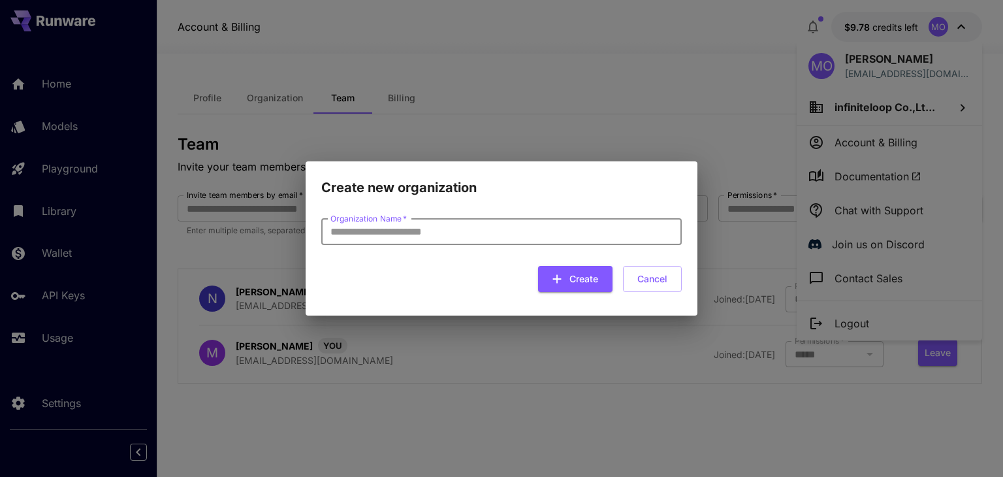
click at [387, 236] on input "Organization Name   *" at bounding box center [501, 232] width 360 height 26
type input "*"
type input "****"
click at [586, 281] on button "Create" at bounding box center [575, 279] width 74 height 27
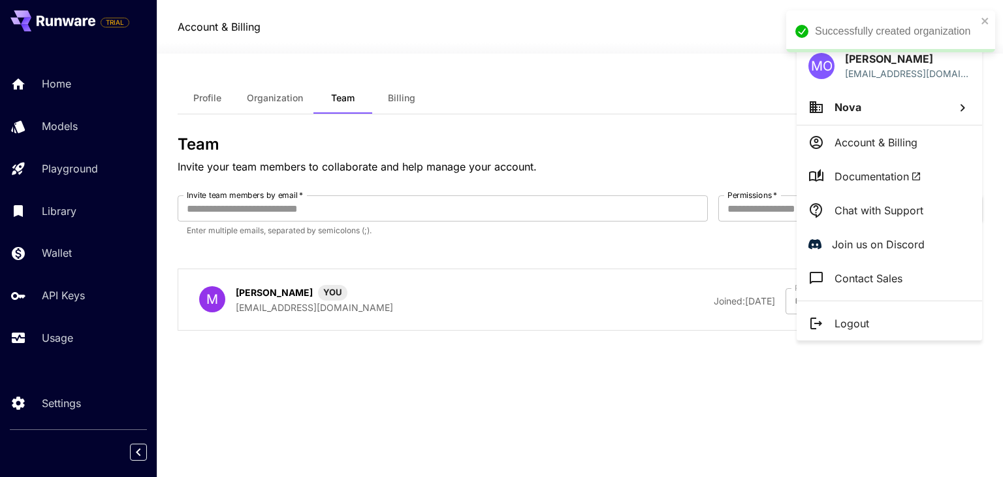
click at [410, 99] on div at bounding box center [501, 238] width 1003 height 477
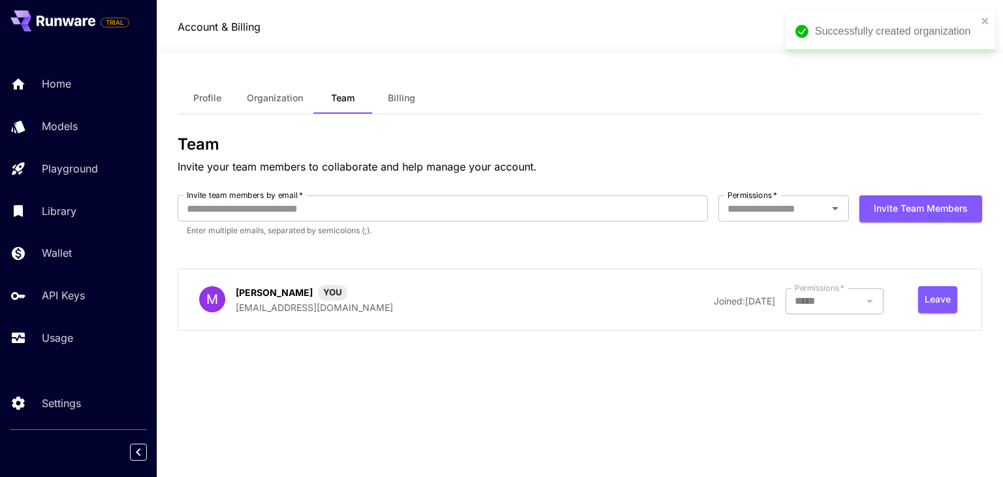
click at [407, 92] on span "Billing" at bounding box center [401, 98] width 27 height 12
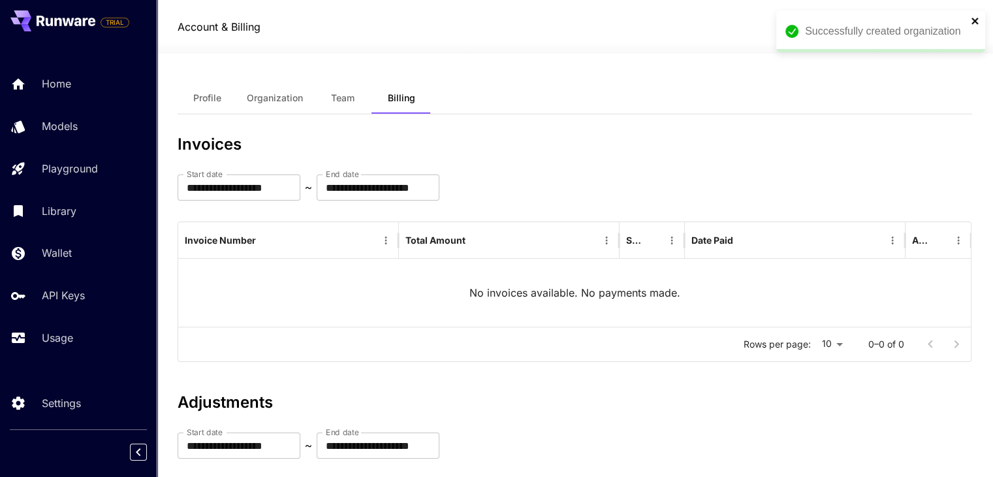
click at [978, 19] on icon "close" at bounding box center [975, 21] width 9 height 10
click at [358, 100] on button "Team" at bounding box center [342, 97] width 59 height 31
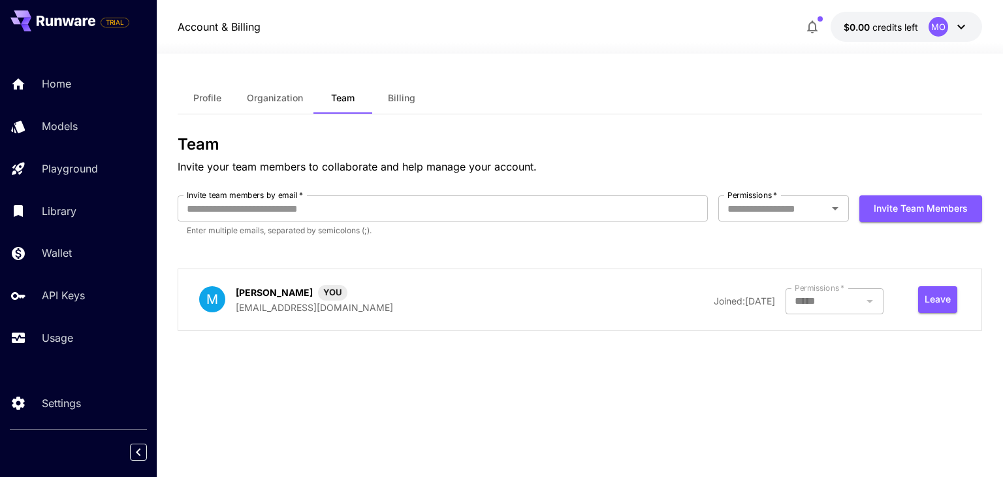
click at [941, 29] on div "MO" at bounding box center [938, 27] width 20 height 20
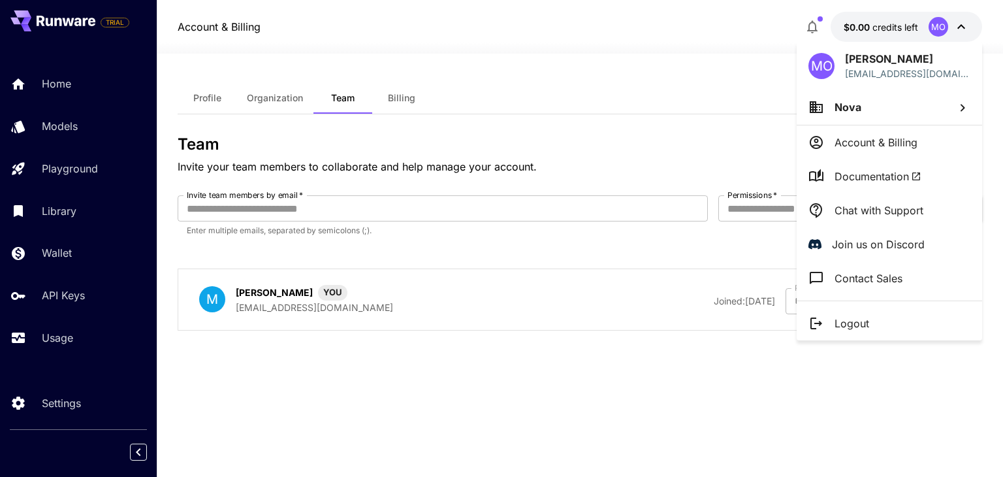
click at [298, 445] on div at bounding box center [501, 238] width 1003 height 477
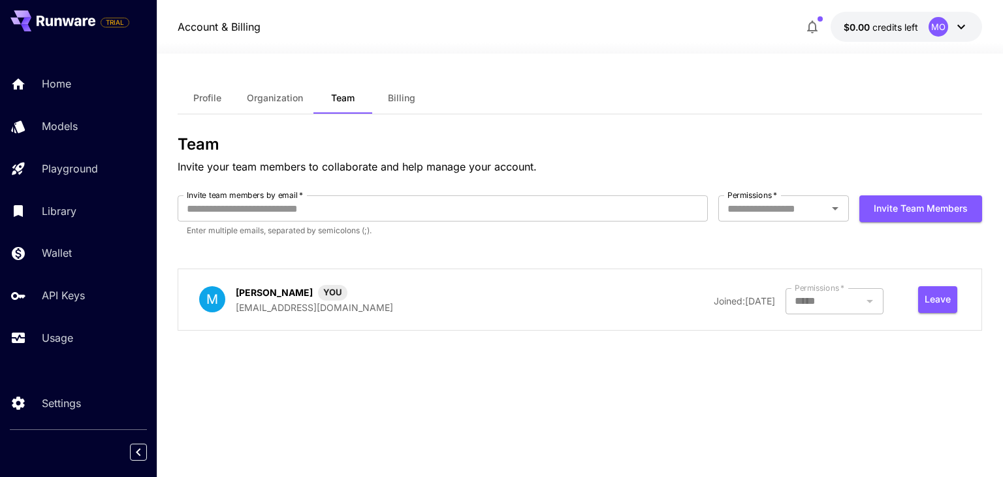
click at [403, 97] on span "Billing" at bounding box center [401, 98] width 27 height 12
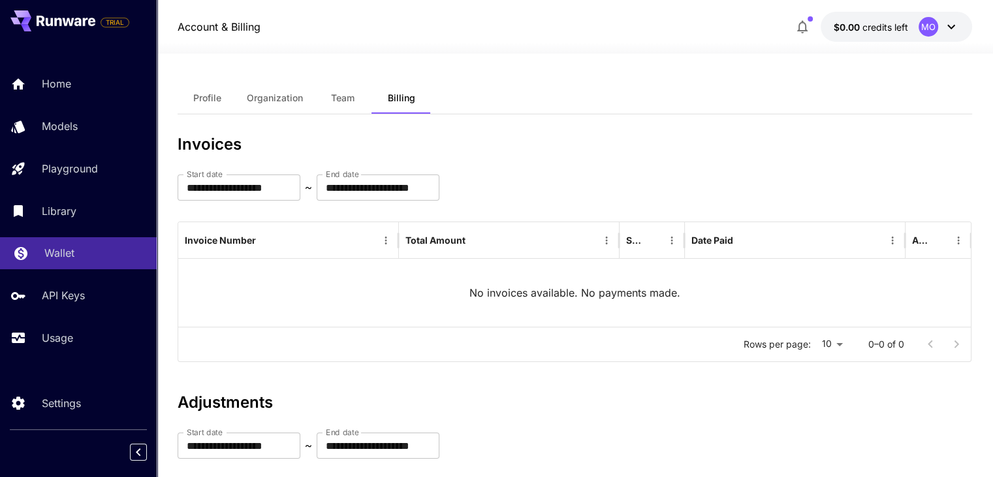
click at [90, 245] on link "Wallet" at bounding box center [78, 253] width 157 height 32
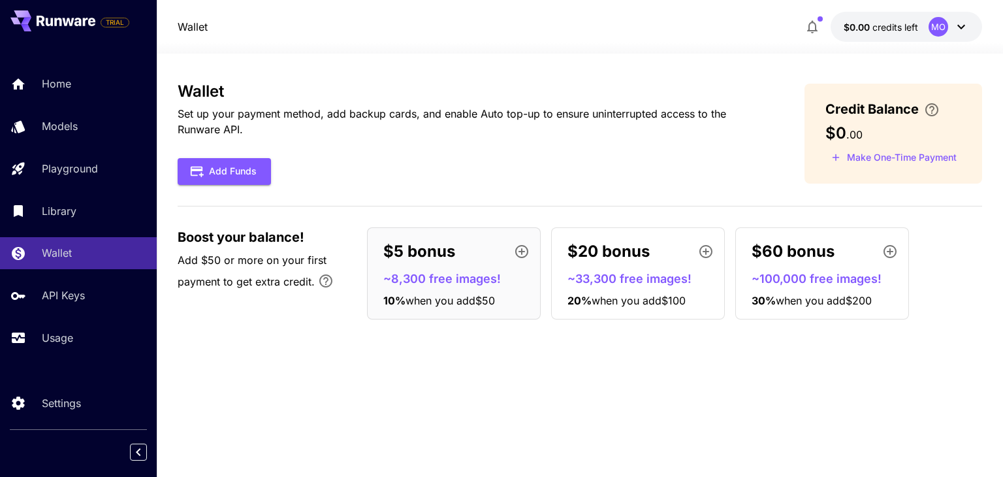
click at [919, 33] on button "$0.00 credits left MO" at bounding box center [905, 27] width 151 height 30
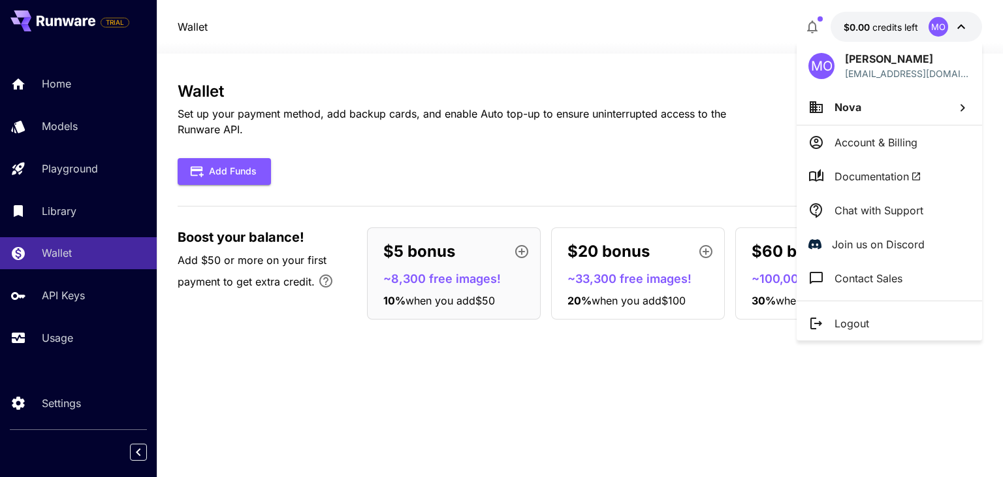
click at [880, 144] on p "Account & Billing" at bounding box center [875, 142] width 83 height 16
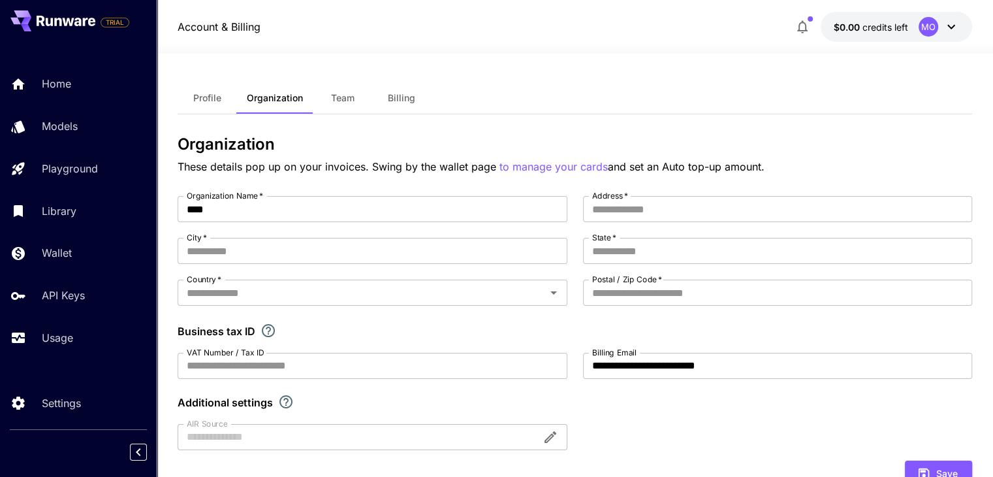
click at [913, 21] on button "$0.00 credits left MO" at bounding box center [895, 27] width 151 height 30
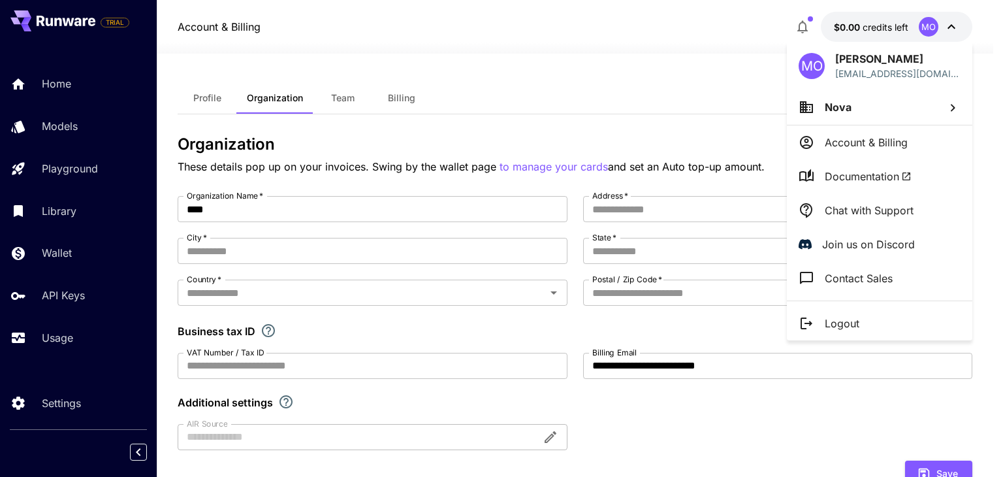
click at [901, 116] on li "Nova" at bounding box center [879, 106] width 185 height 35
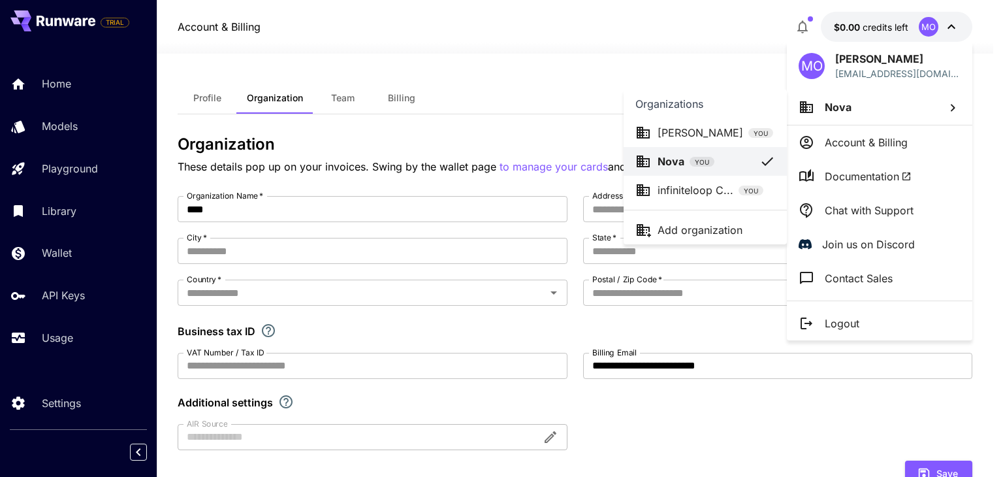
click at [739, 196] on div "infiniteloop C... YOU" at bounding box center [710, 190] width 106 height 16
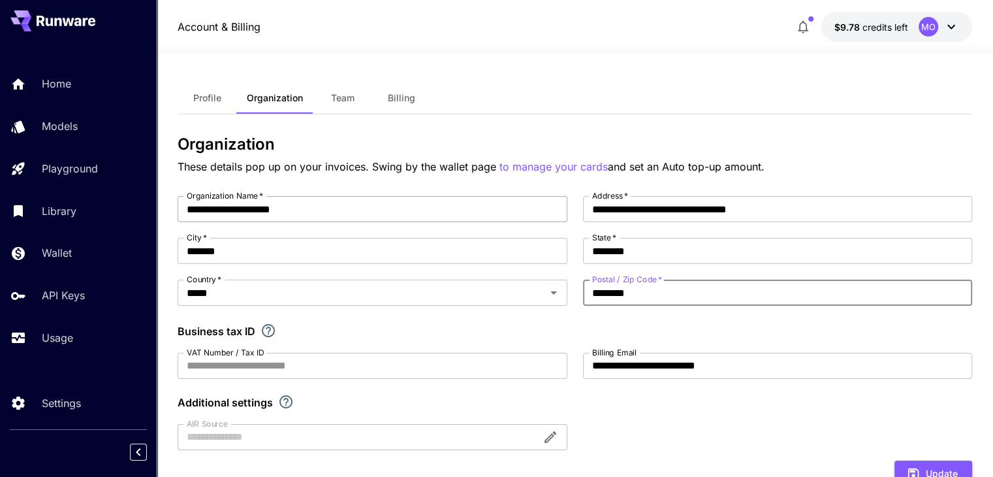
drag, startPoint x: 713, startPoint y: 293, endPoint x: 192, endPoint y: 202, distance: 528.8
click at [192, 202] on div "**********" at bounding box center [575, 323] width 794 height 254
click at [544, 68] on div "**********" at bounding box center [575, 474] width 794 height 841
click at [936, 27] on div "MO" at bounding box center [928, 27] width 20 height 20
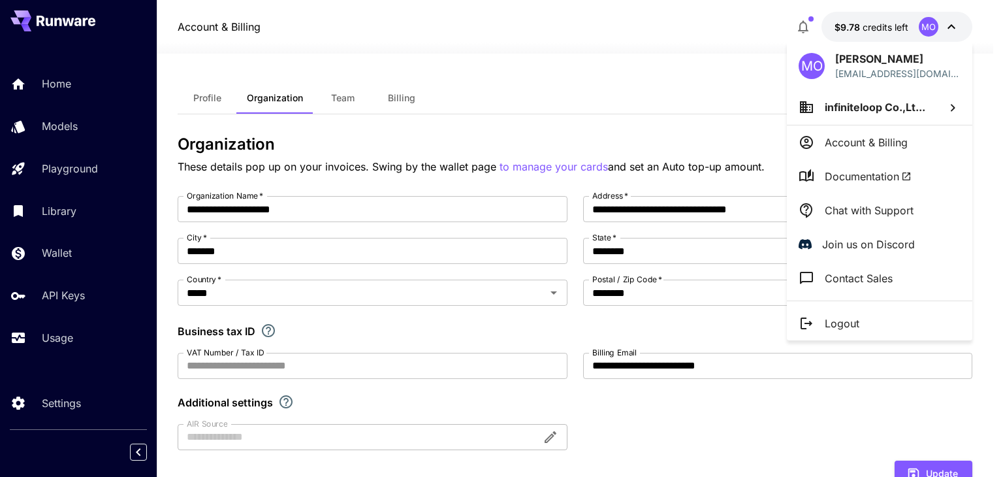
click at [885, 112] on span "infiniteloop Co.,Lt..." at bounding box center [874, 107] width 101 height 13
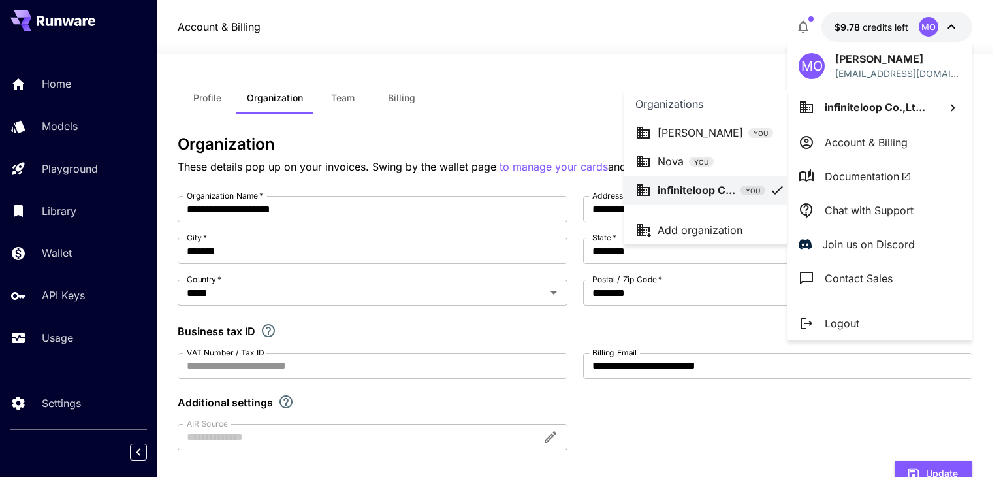
click at [736, 164] on div "Nova YOU" at bounding box center [705, 161] width 140 height 16
type input "****"
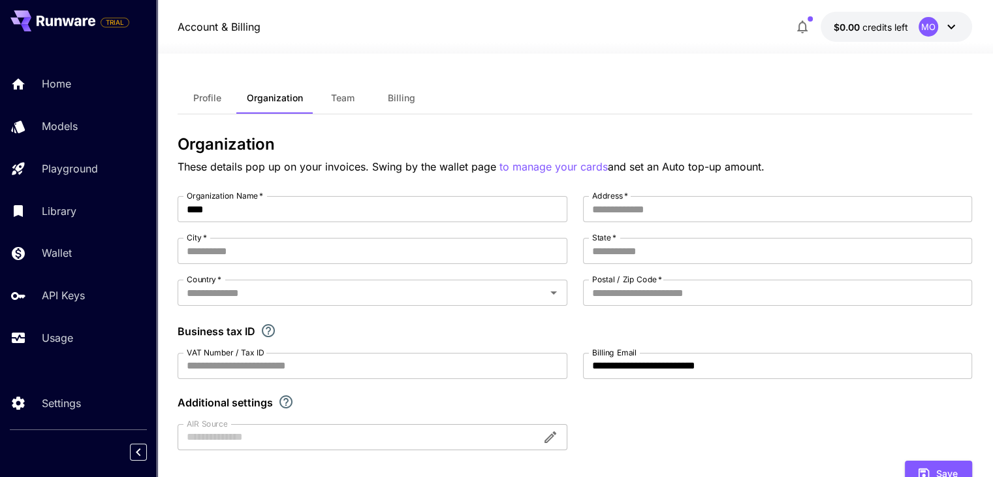
click at [734, 170] on span "and set an Auto top-up amount." at bounding box center [686, 166] width 157 height 13
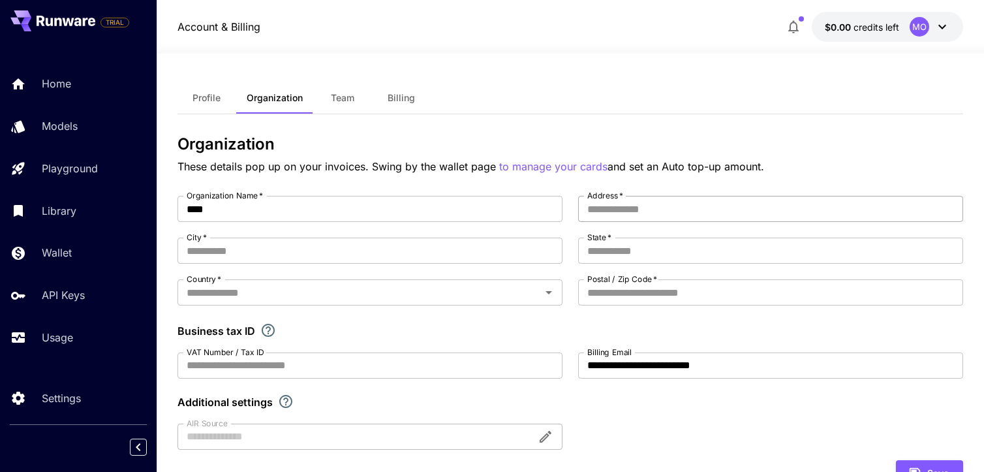
click at [666, 212] on input "Address   *" at bounding box center [770, 209] width 385 height 26
type input "**********"
click at [632, 251] on input "State   *" at bounding box center [770, 251] width 385 height 26
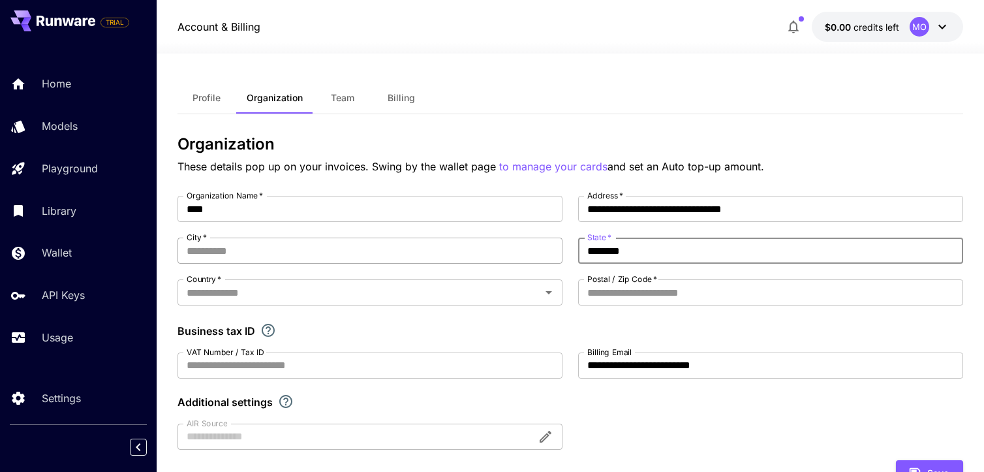
type input "********"
click at [305, 245] on input "City   *" at bounding box center [370, 251] width 385 height 26
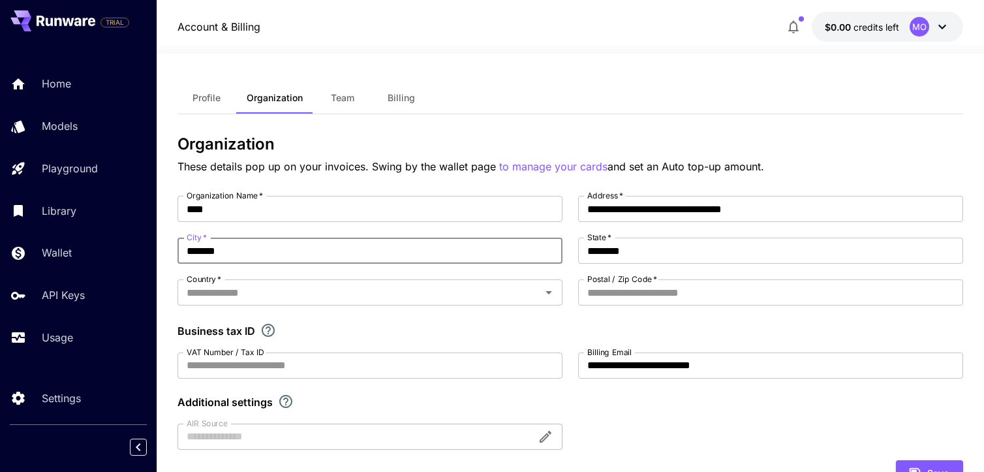
type input "*******"
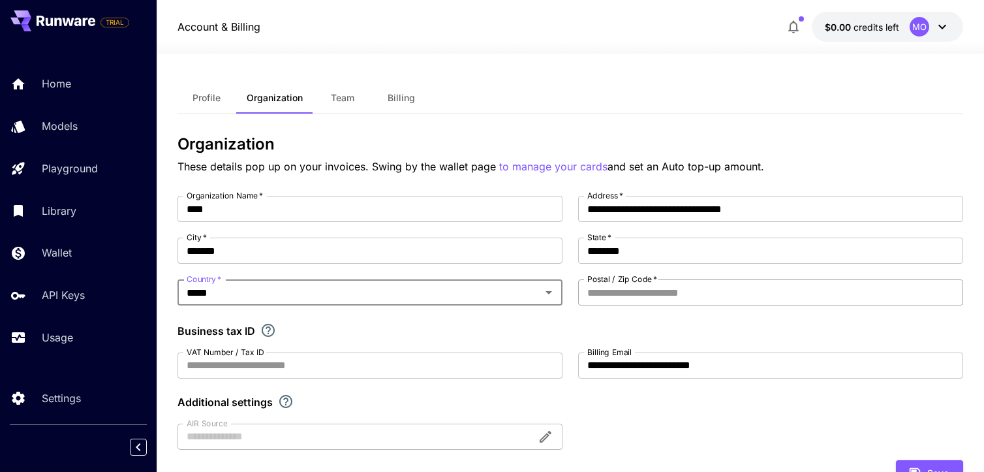
type input "*****"
click at [642, 289] on input "Postal / Zip Code   *" at bounding box center [770, 292] width 385 height 26
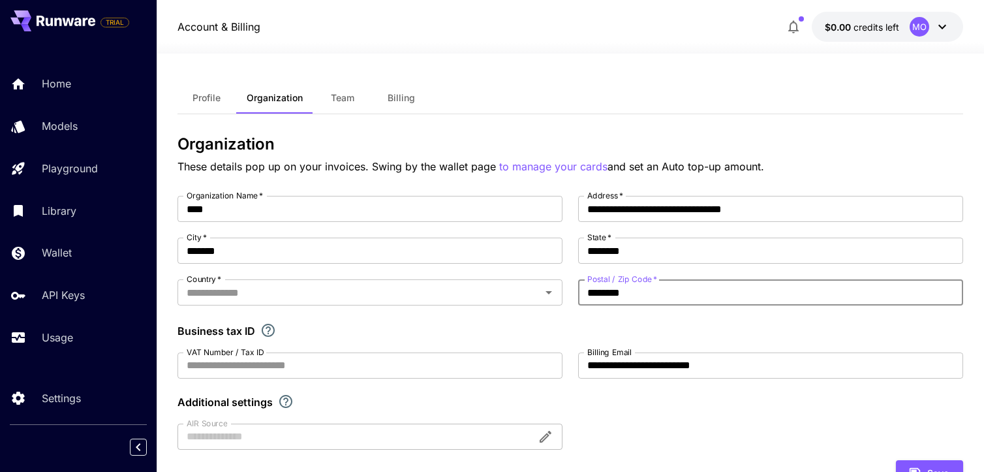
type input "********"
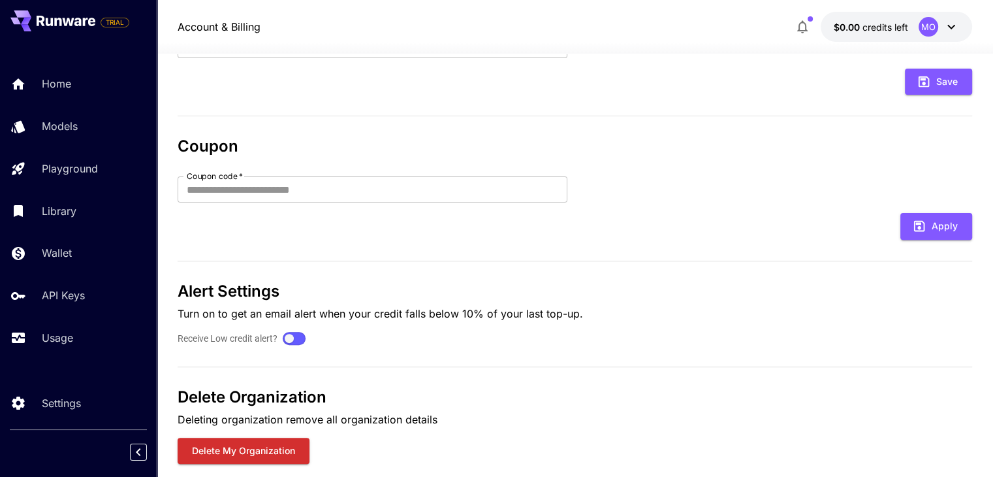
scroll to position [261, 0]
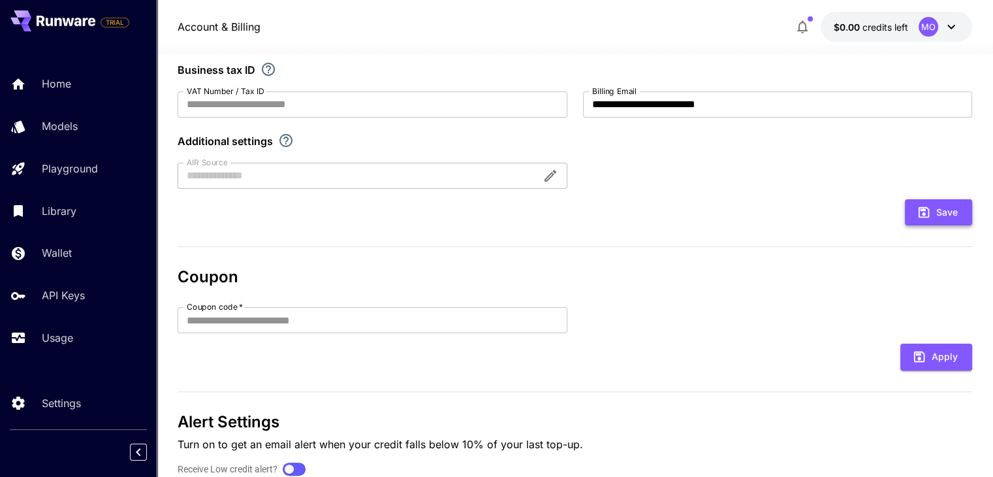
click at [949, 213] on button "Save" at bounding box center [938, 212] width 67 height 27
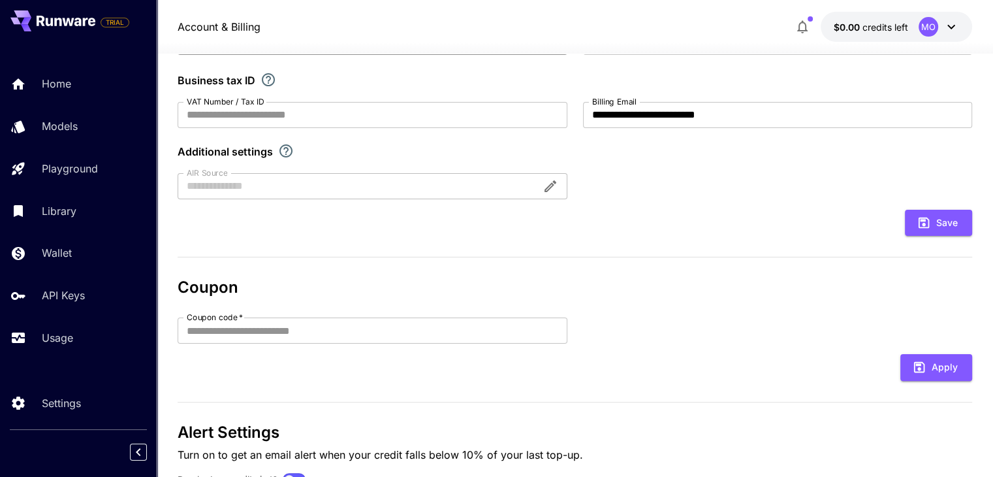
scroll to position [0, 0]
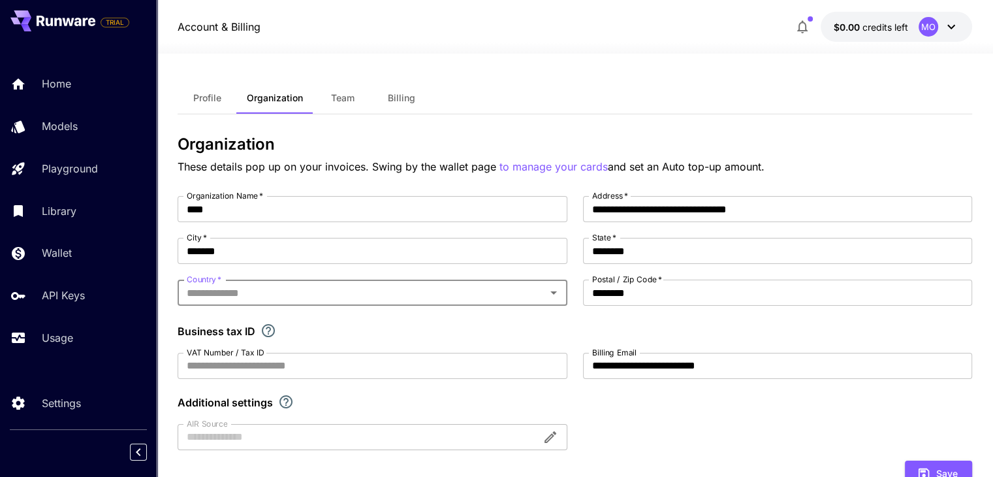
click at [543, 294] on div "Country   *" at bounding box center [372, 292] width 389 height 26
type input "*****"
drag, startPoint x: 223, startPoint y: 322, endPoint x: 255, endPoint y: 329, distance: 32.1
click at [232, 322] on li "[GEOGRAPHIC_DATA]" at bounding box center [372, 322] width 389 height 23
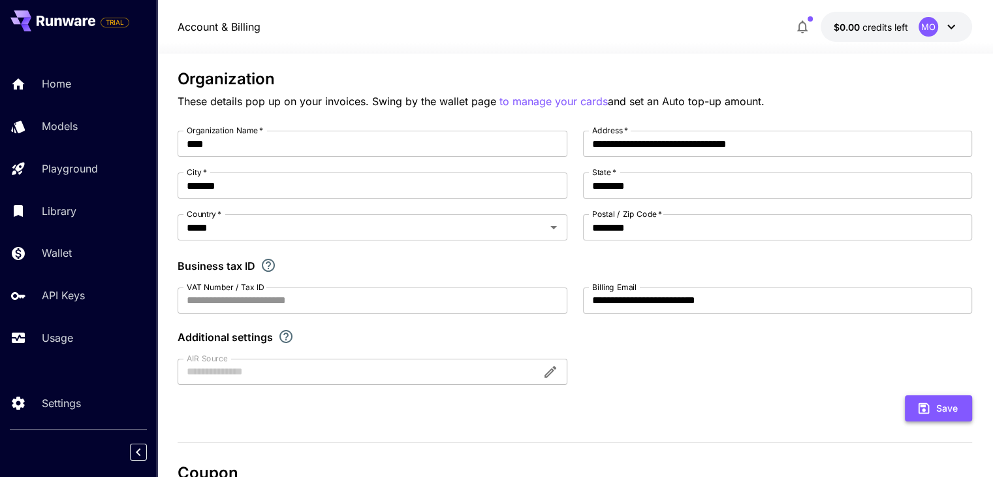
click at [922, 409] on icon "submit" at bounding box center [923, 408] width 11 height 11
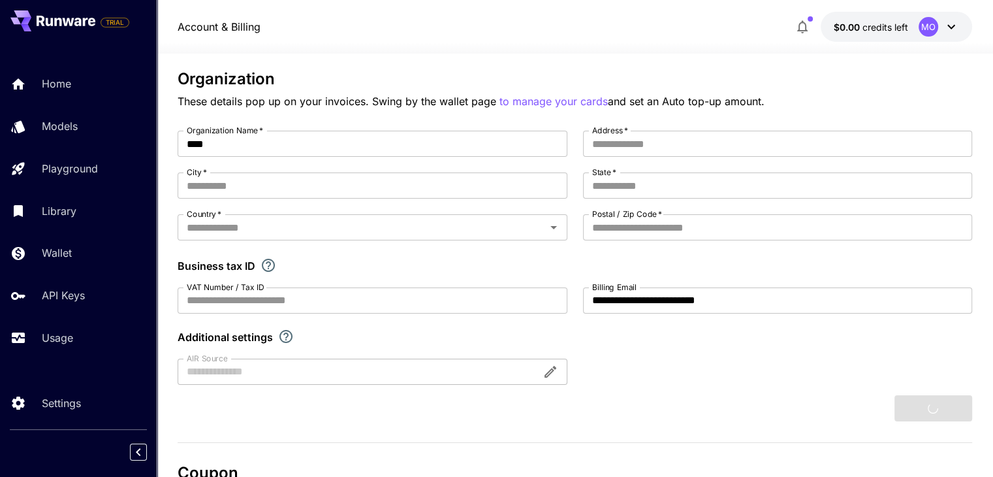
type input "**********"
type input "*******"
type input "********"
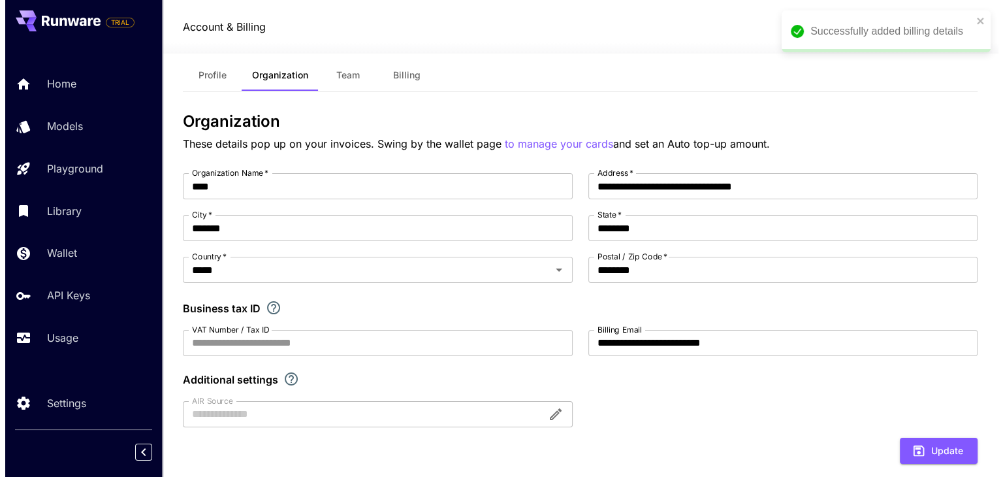
scroll to position [0, 0]
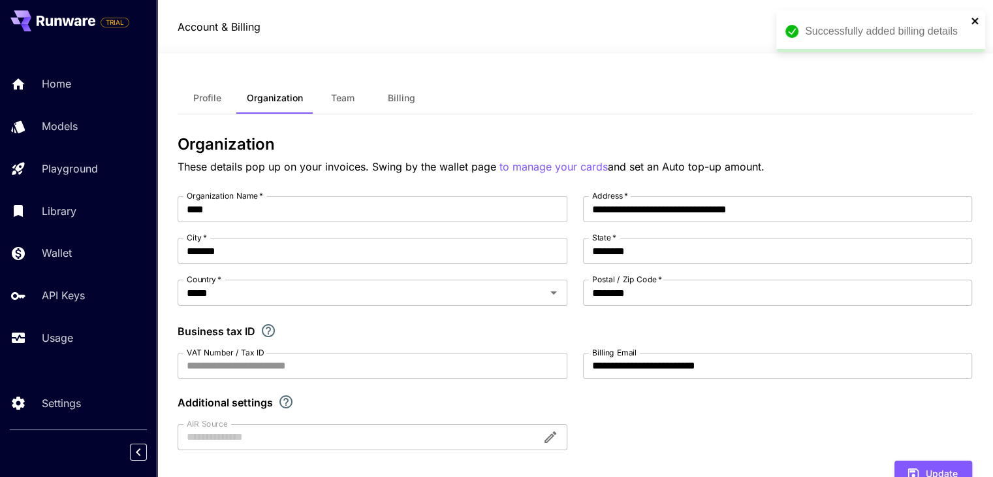
click at [974, 20] on icon "close" at bounding box center [974, 21] width 7 height 7
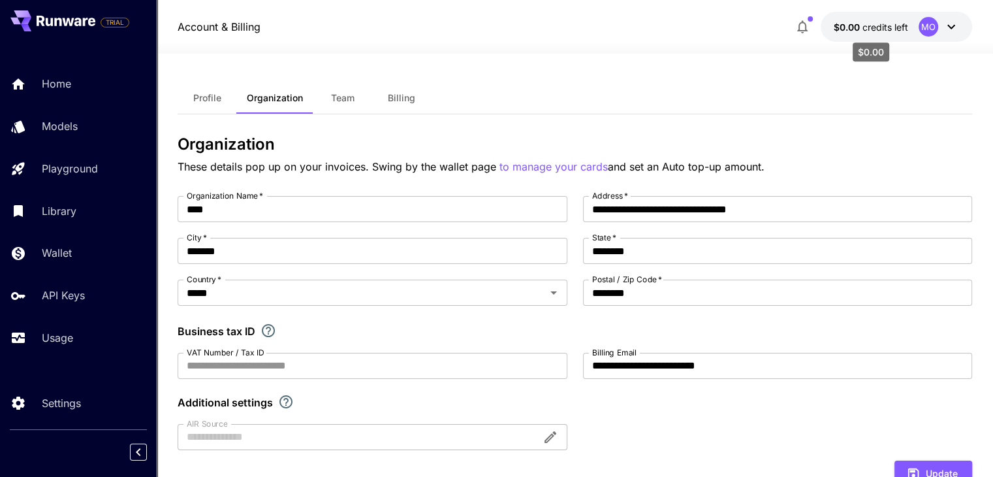
click at [883, 31] on span "credits left" at bounding box center [885, 27] width 46 height 11
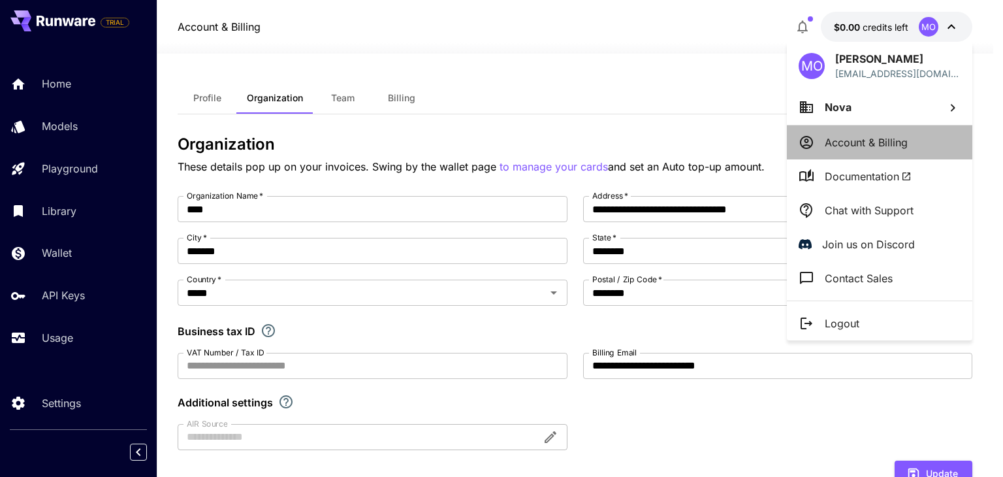
click at [877, 126] on li "Account & Billing" at bounding box center [879, 142] width 185 height 34
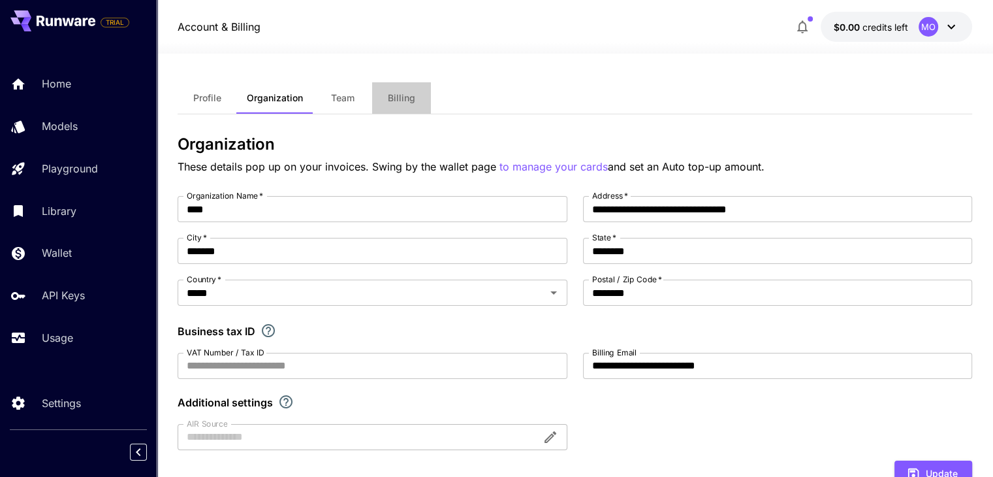
drag, startPoint x: 398, startPoint y: 104, endPoint x: 401, endPoint y: 110, distance: 6.7
click at [399, 105] on button "Billing" at bounding box center [401, 97] width 59 height 31
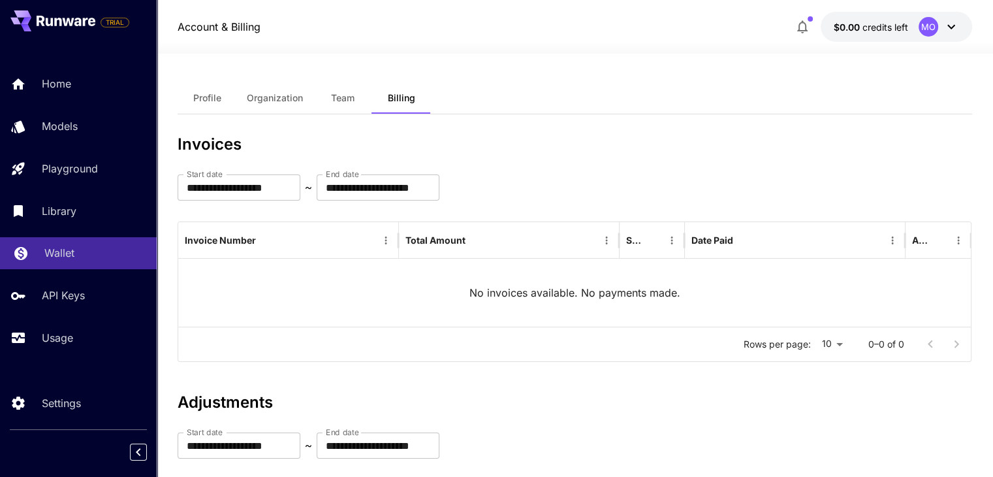
click at [75, 247] on div "Wallet" at bounding box center [95, 253] width 102 height 16
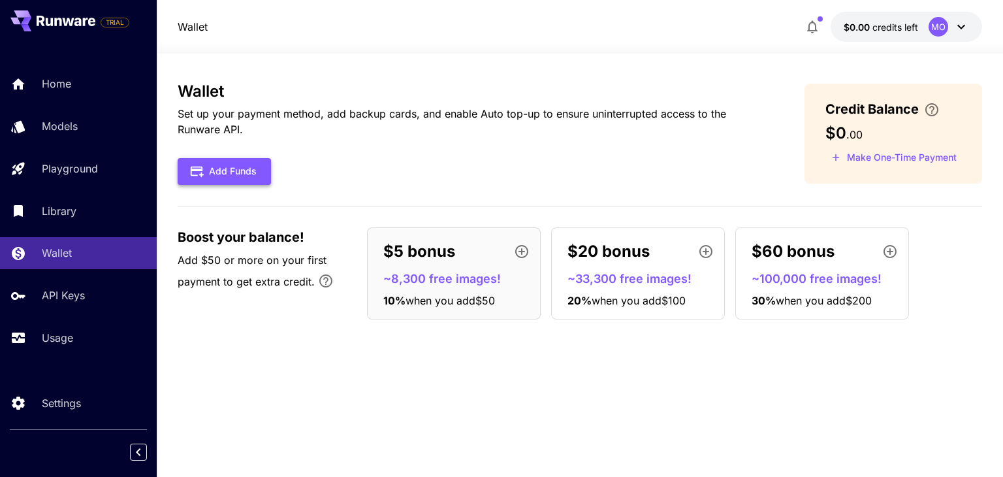
click at [208, 172] on button "Add Funds" at bounding box center [224, 171] width 93 height 27
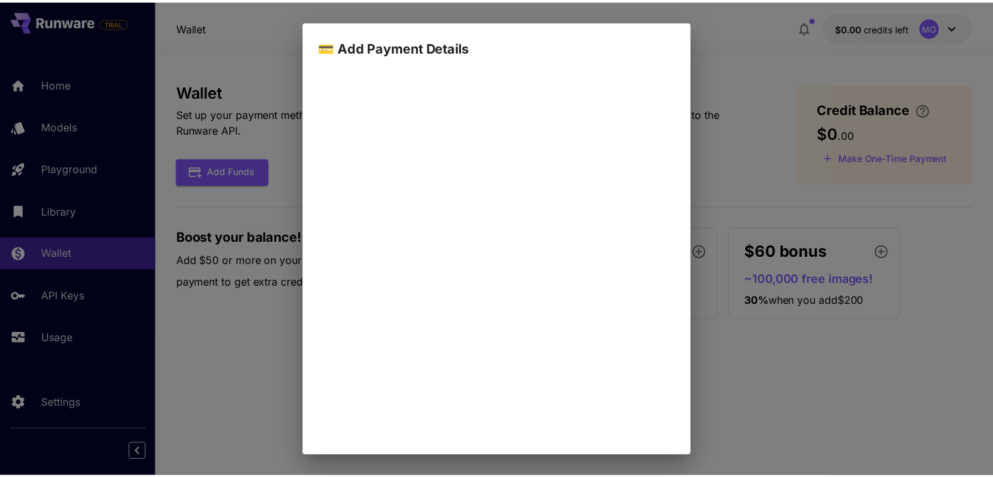
scroll to position [124, 0]
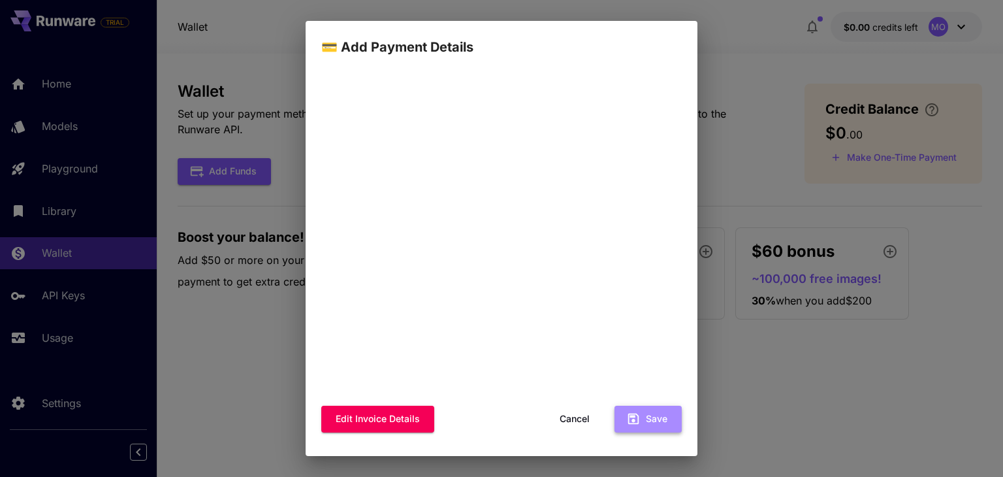
click at [663, 422] on button "Save" at bounding box center [647, 418] width 67 height 27
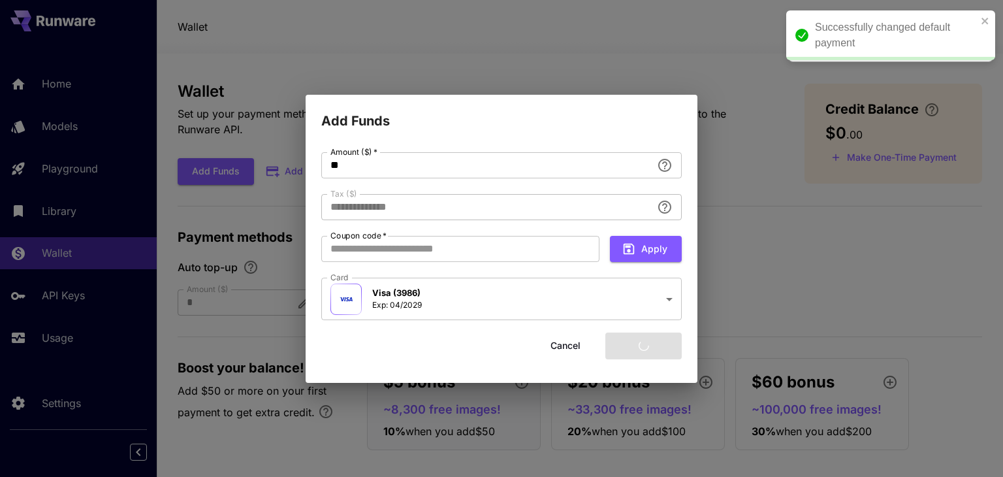
type input "****"
click at [413, 165] on input "**" at bounding box center [486, 165] width 330 height 26
type input "*"
type input "**"
type input "****"
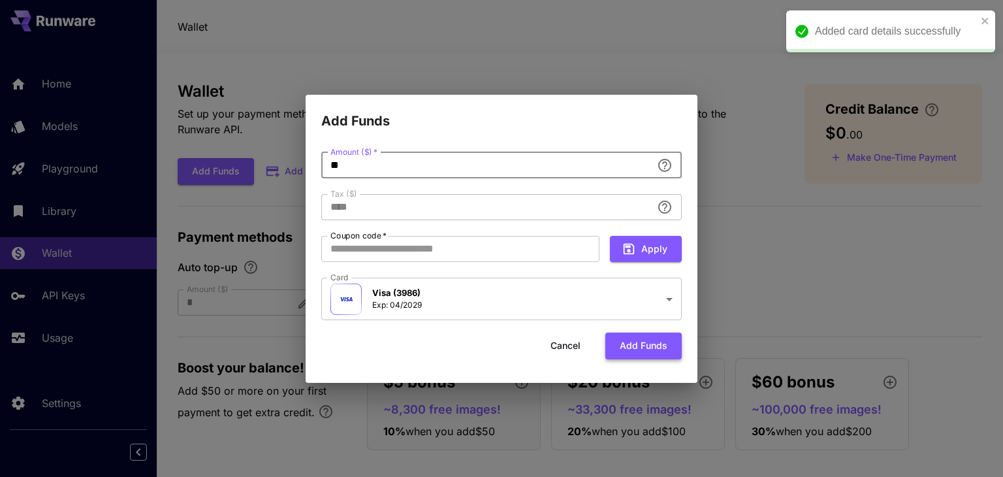
click at [646, 347] on button "Add funds" at bounding box center [643, 345] width 76 height 27
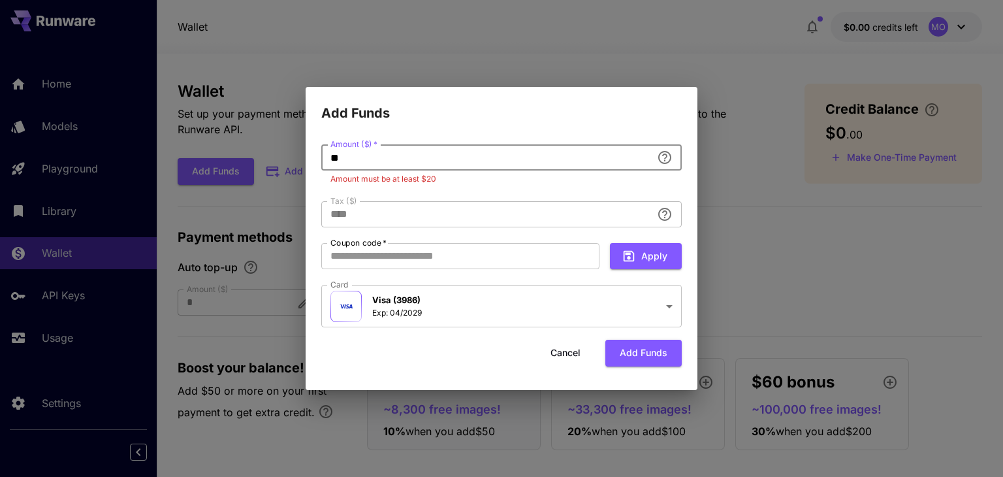
click at [392, 160] on input "**" at bounding box center [486, 157] width 330 height 26
type input "*"
type input "**"
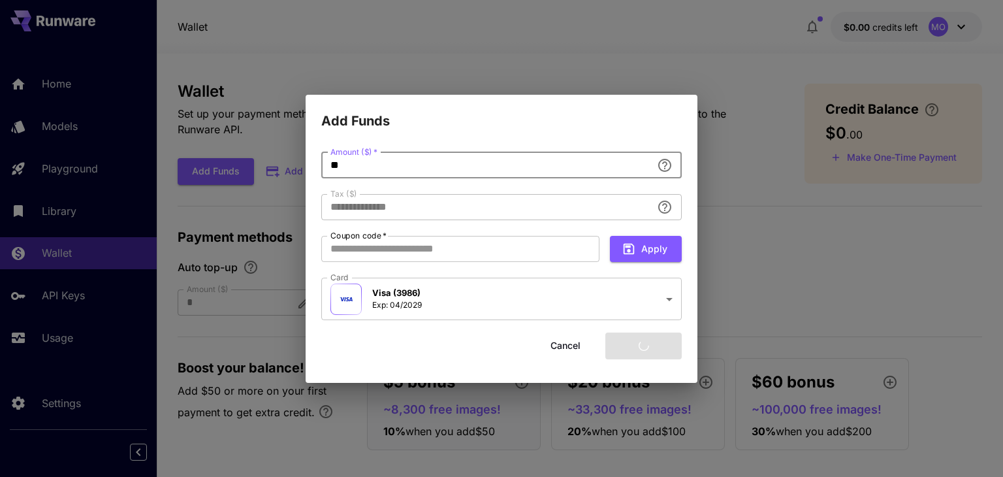
type input "****"
type input "**"
click at [627, 351] on button "Add funds" at bounding box center [643, 345] width 76 height 27
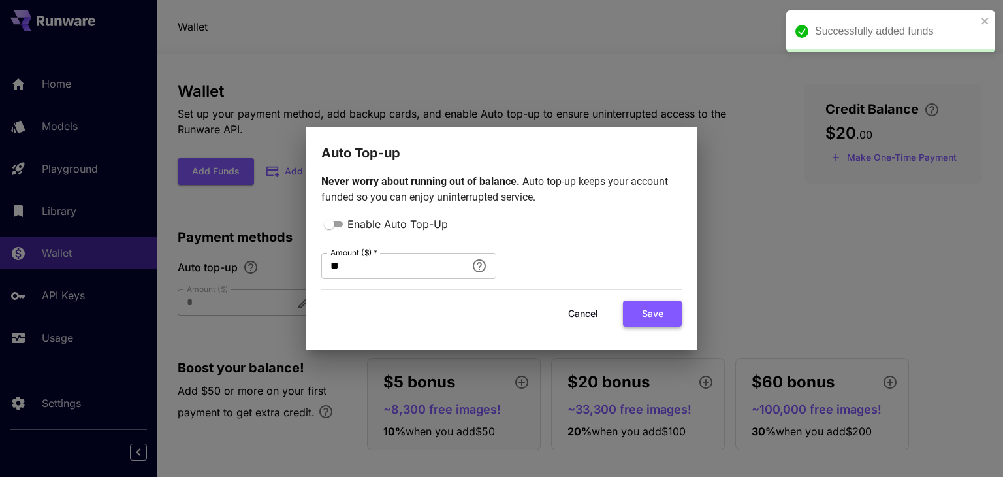
click at [657, 322] on button "Save" at bounding box center [652, 313] width 59 height 27
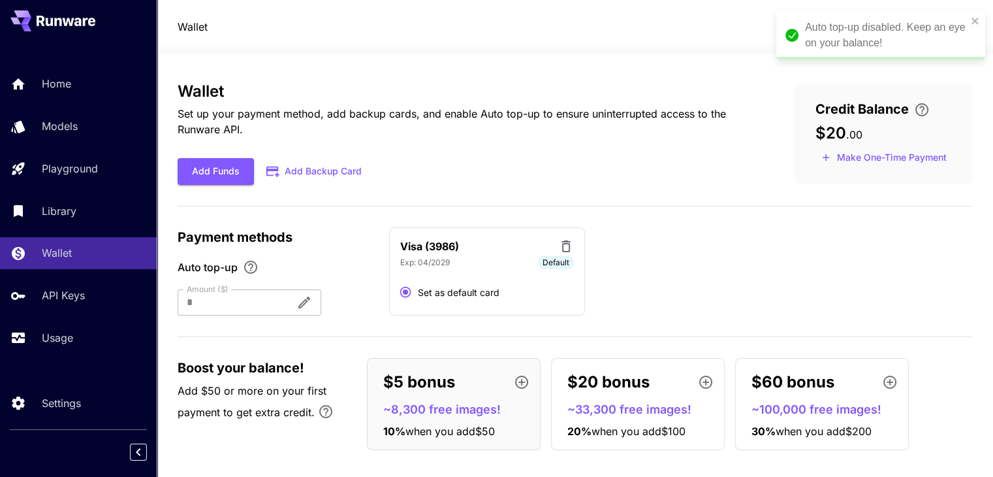
click at [980, 19] on div "Auto top-up disabled. Keep an eye on your balance!" at bounding box center [880, 35] width 209 height 50
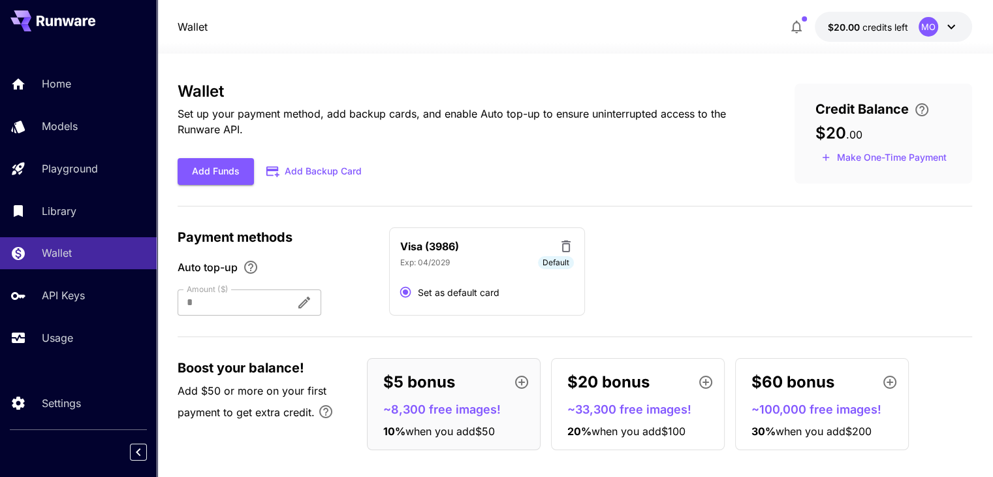
click at [863, 20] on p "$20.00 credits left" at bounding box center [868, 27] width 80 height 14
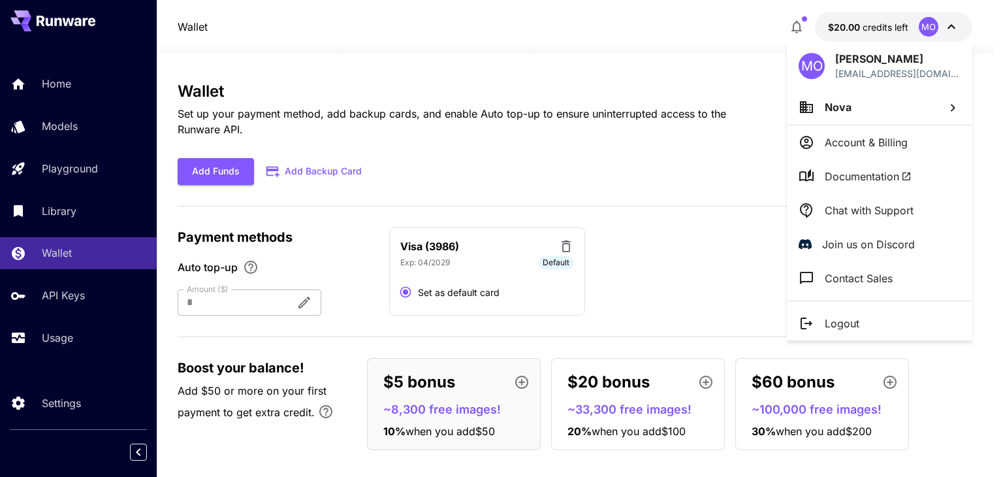
click at [100, 378] on div at bounding box center [501, 238] width 1003 height 477
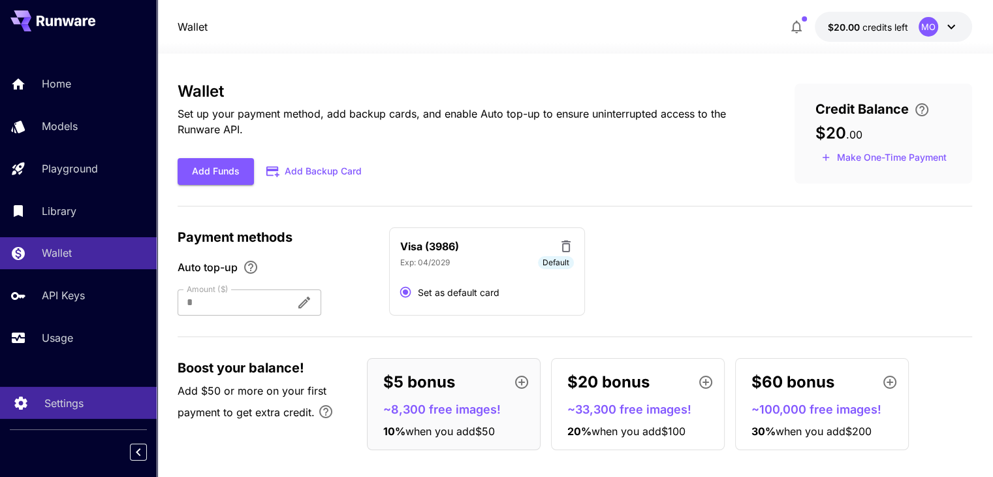
click at [70, 409] on p "Settings" at bounding box center [63, 403] width 39 height 16
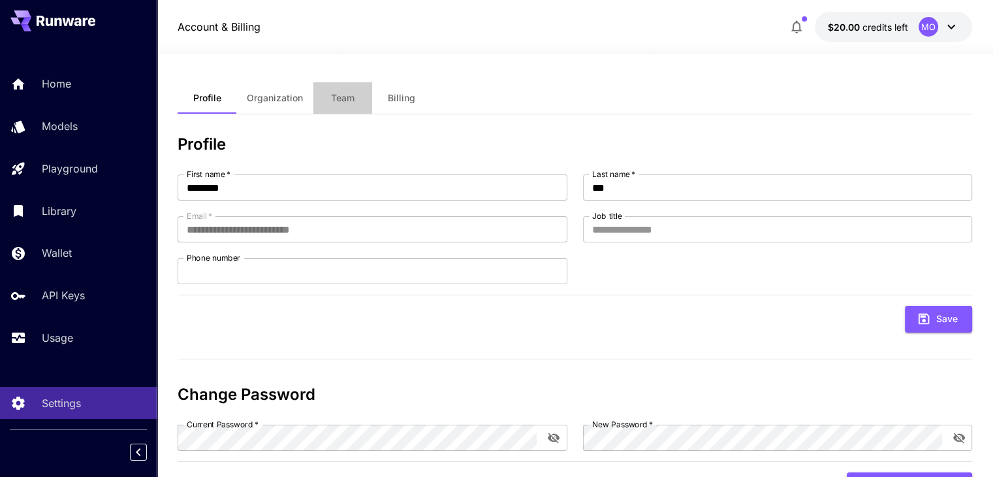
click at [351, 100] on span "Team" at bounding box center [342, 98] width 23 height 12
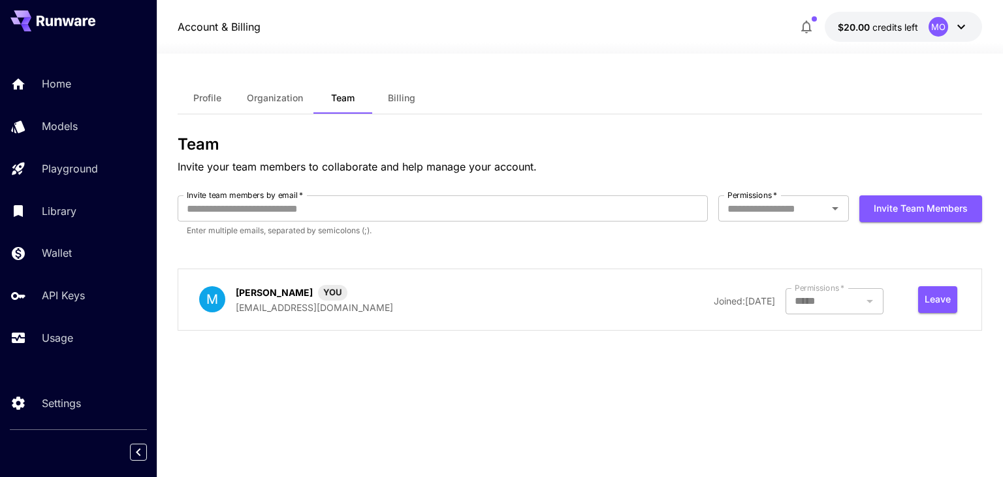
click at [454, 419] on div "Profile Organization Team Billing Team Invite your team members to collaborate …" at bounding box center [580, 265] width 804 height 366
click at [922, 28] on button "$20.00 credits left MO" at bounding box center [902, 27] width 157 height 30
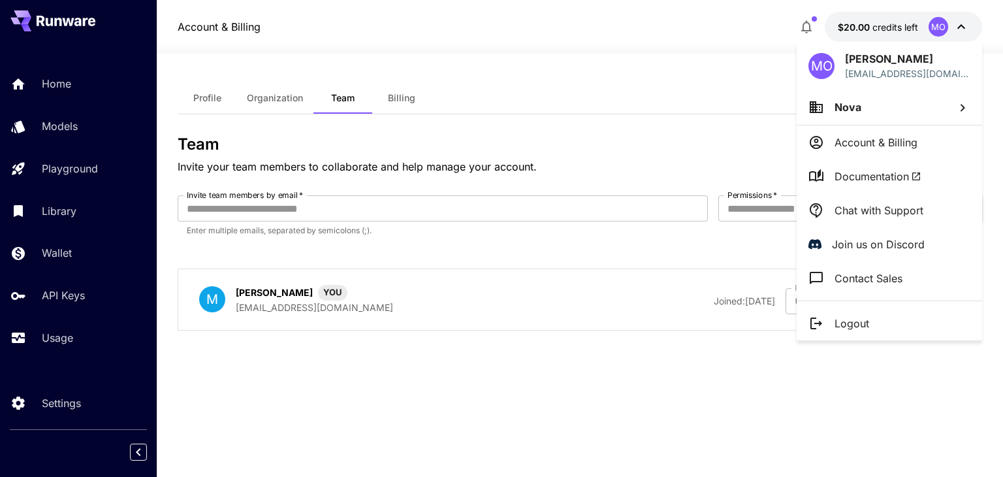
click at [695, 39] on div at bounding box center [501, 238] width 1003 height 477
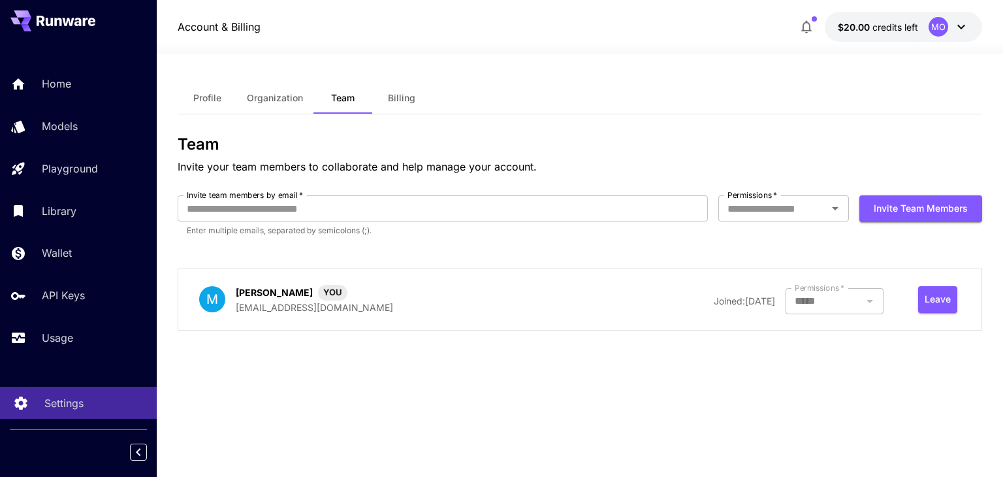
click at [78, 405] on p "Settings" at bounding box center [63, 403] width 39 height 16
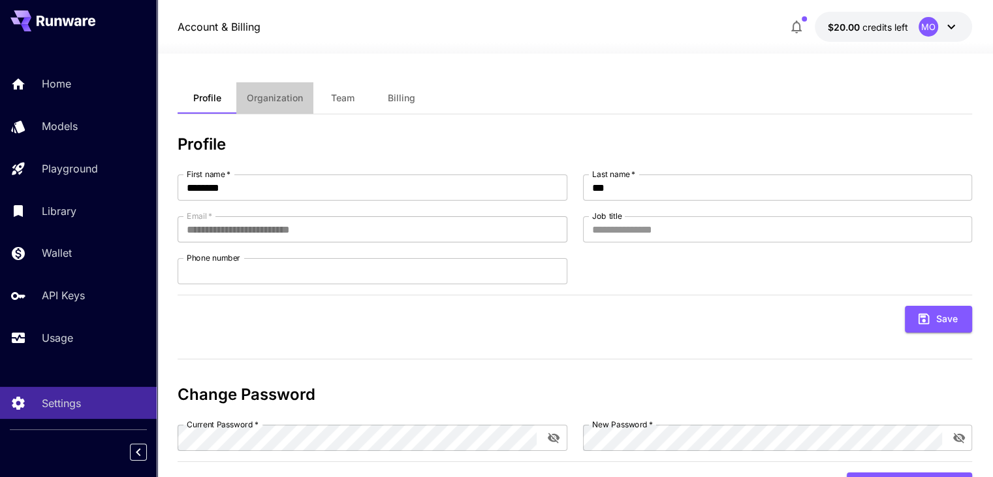
click at [283, 91] on button "Organization" at bounding box center [274, 97] width 77 height 31
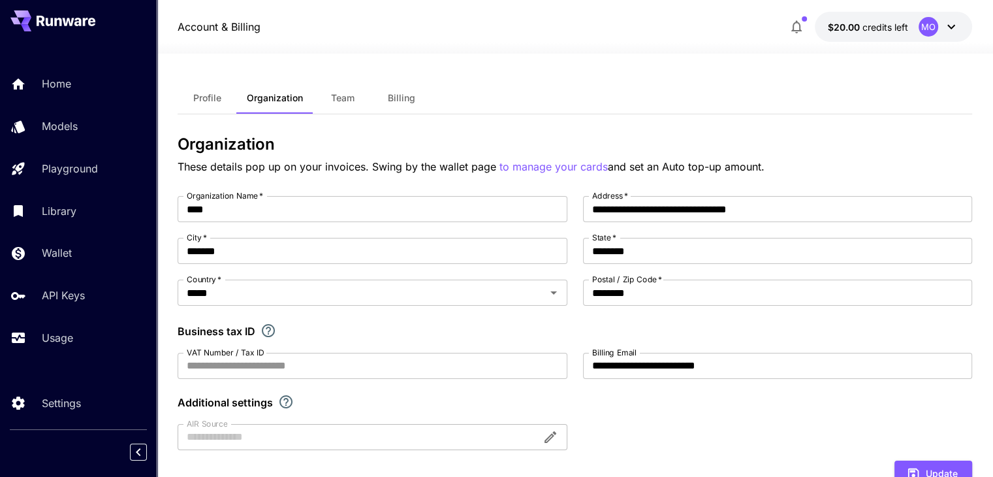
click at [954, 28] on icon at bounding box center [951, 27] width 16 height 16
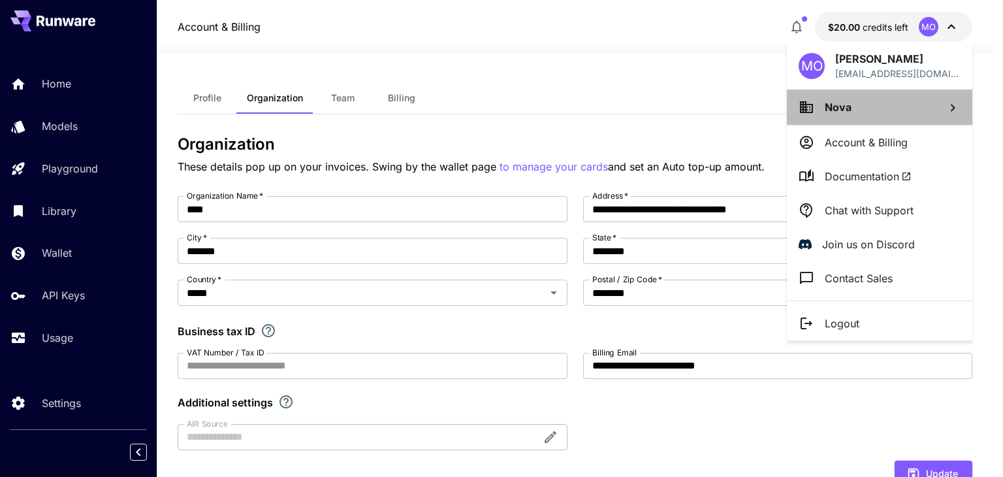
click at [911, 116] on li "Nova" at bounding box center [879, 106] width 185 height 35
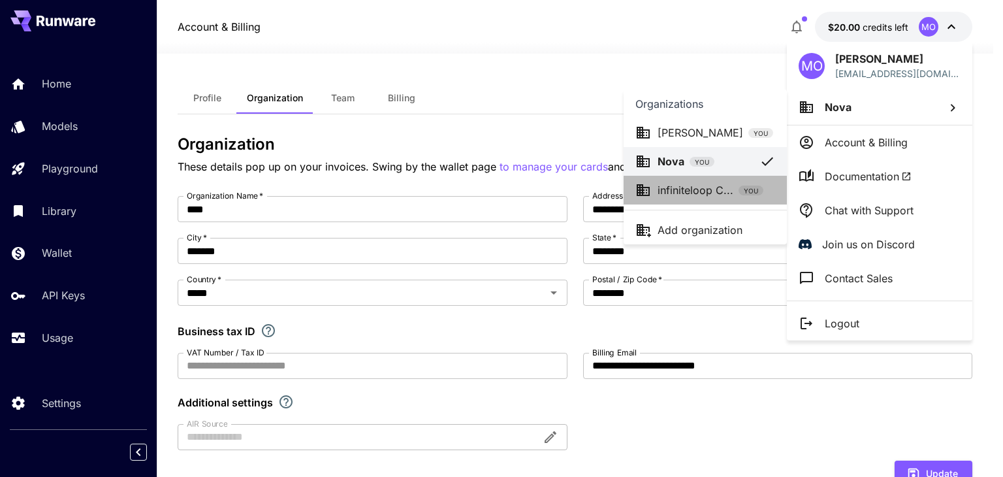
click at [703, 186] on p "infiniteloop C..." at bounding box center [695, 190] width 76 height 16
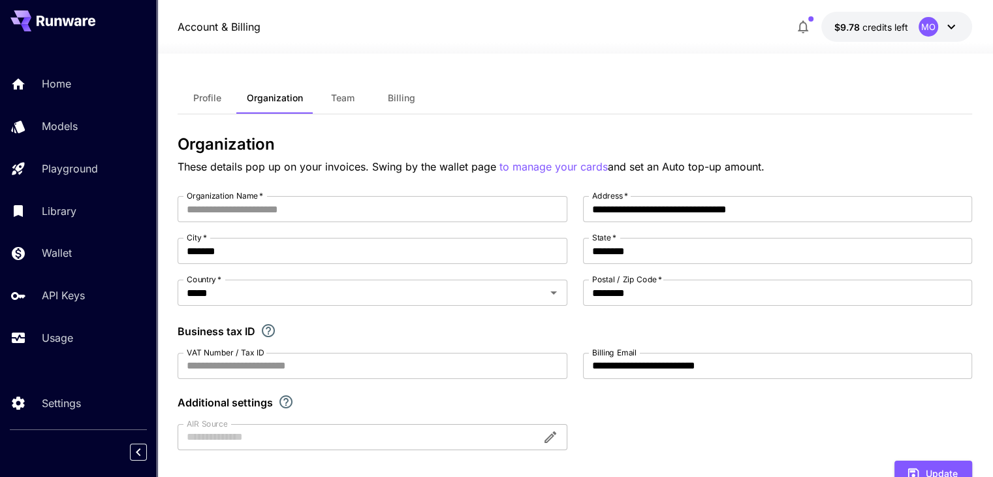
type input "**********"
